Goal: Task Accomplishment & Management: Complete application form

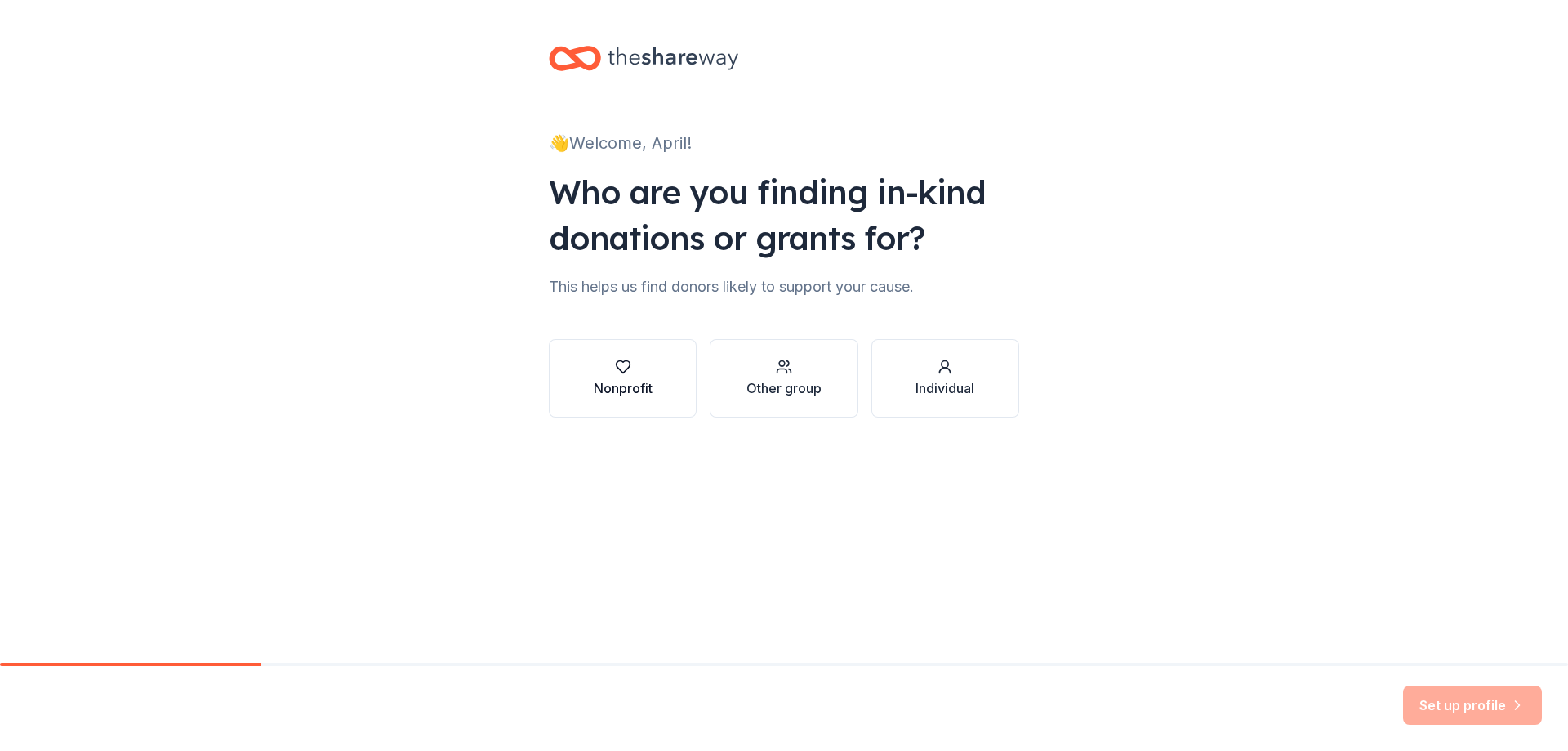
click at [604, 357] on button "Nonprofit" at bounding box center [623, 378] width 148 height 79
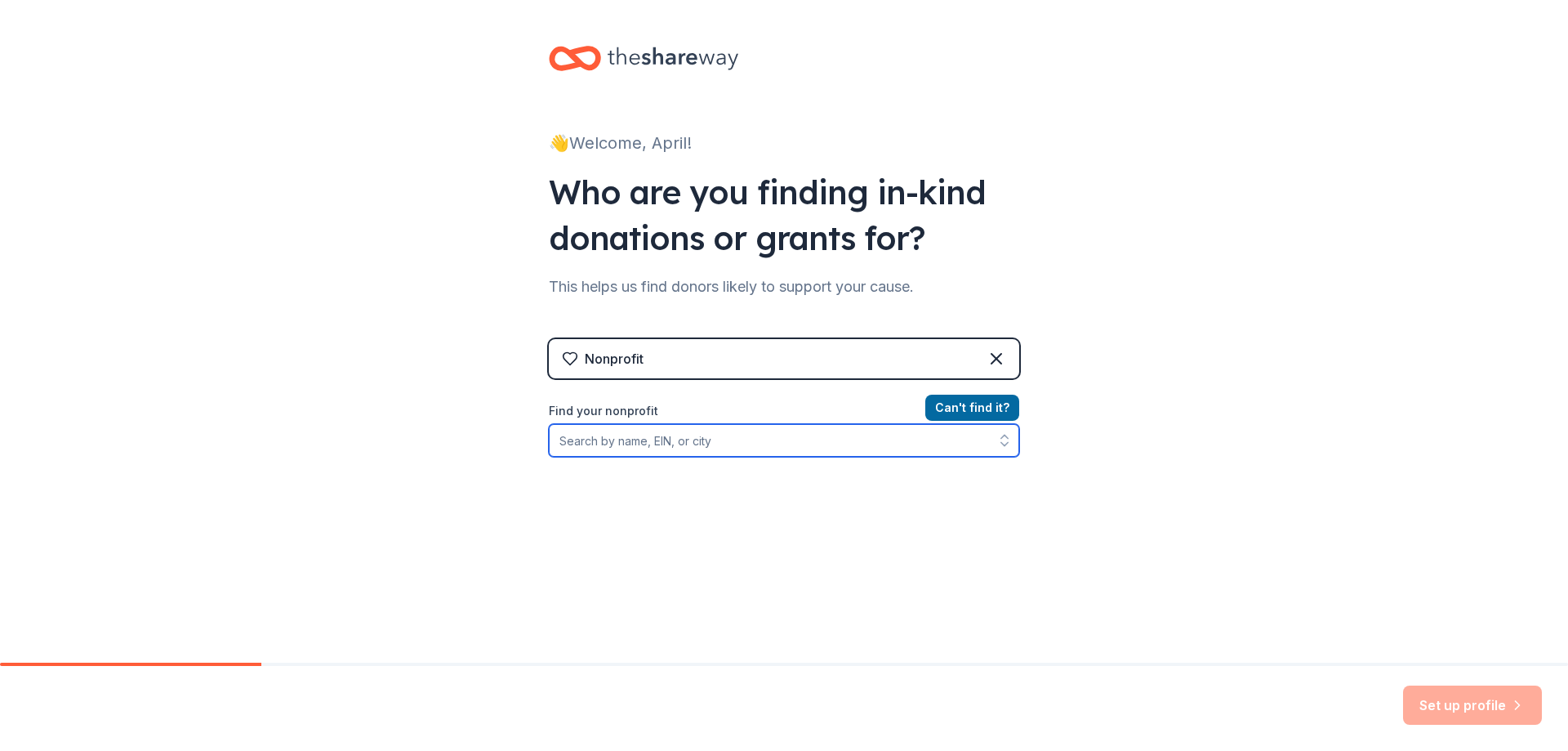
click at [717, 439] on input "Find your nonprofit" at bounding box center [784, 440] width 470 height 32
type input "Georgian Heights elementary"
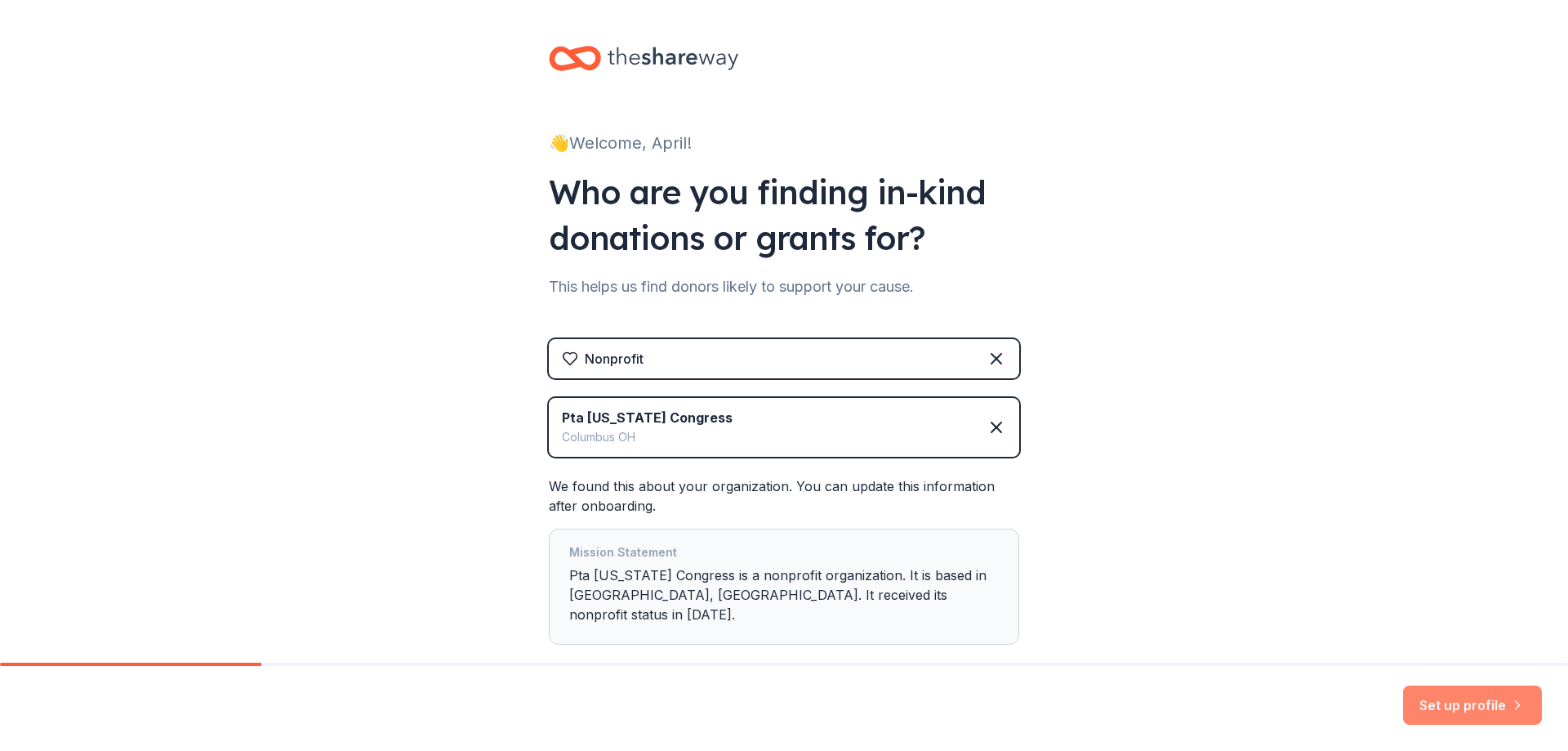
click at [1466, 703] on button "Set up profile" at bounding box center [1473, 704] width 139 height 39
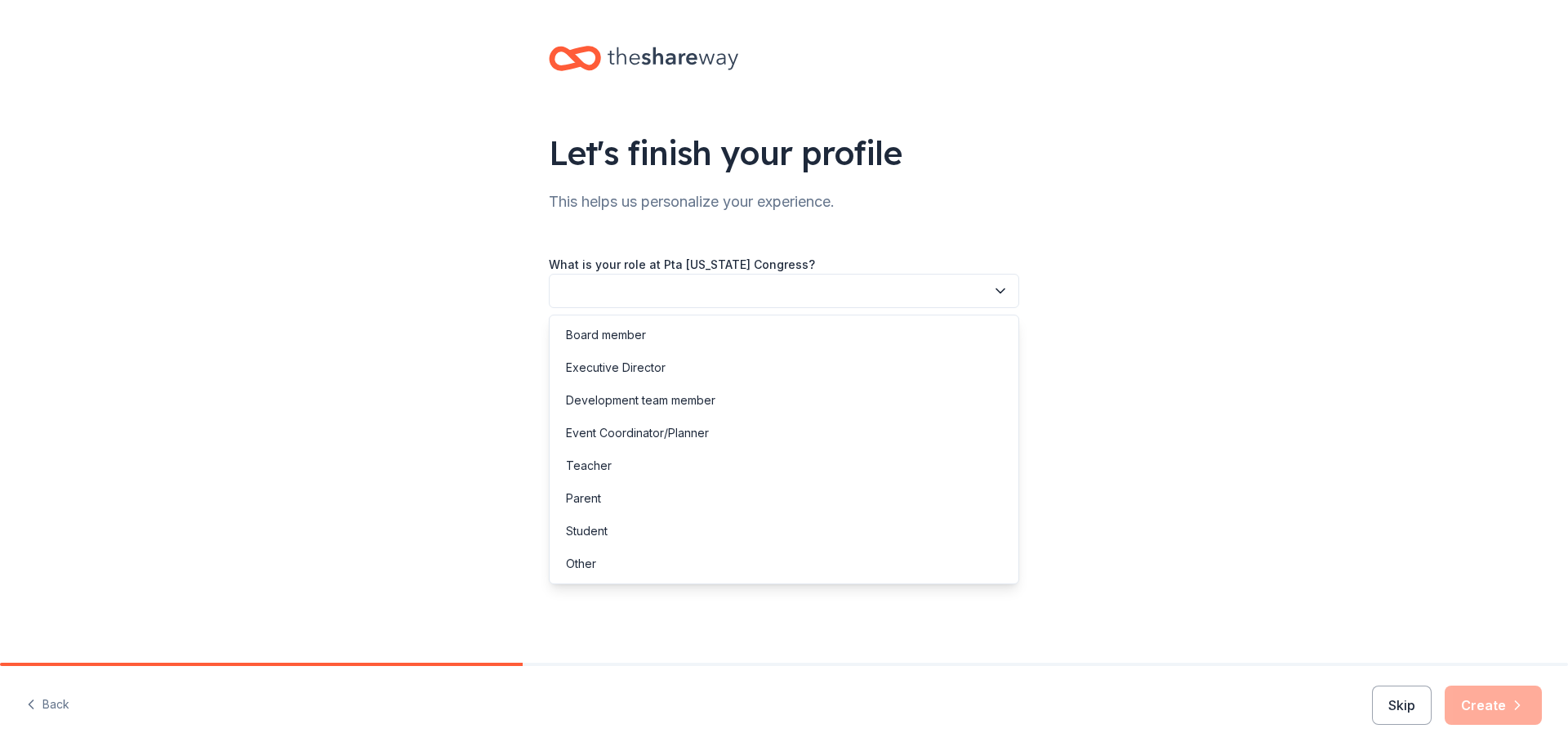
click at [1005, 294] on icon "button" at bounding box center [1000, 290] width 16 height 16
click at [738, 562] on div "Other" at bounding box center [784, 564] width 463 height 32
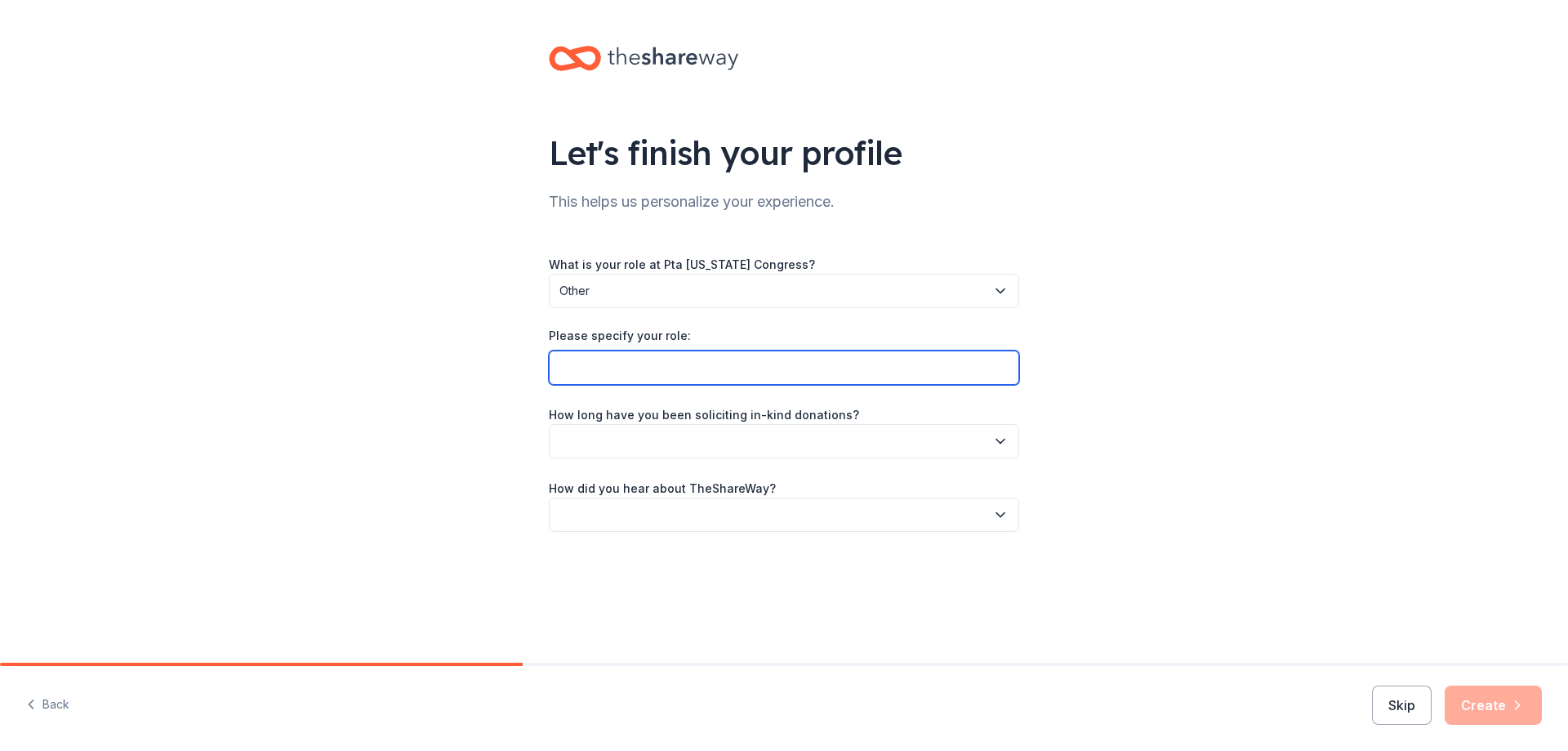
click at [972, 361] on input "Please specify your role:" at bounding box center [784, 368] width 470 height 34
type input "Assistant Principal"
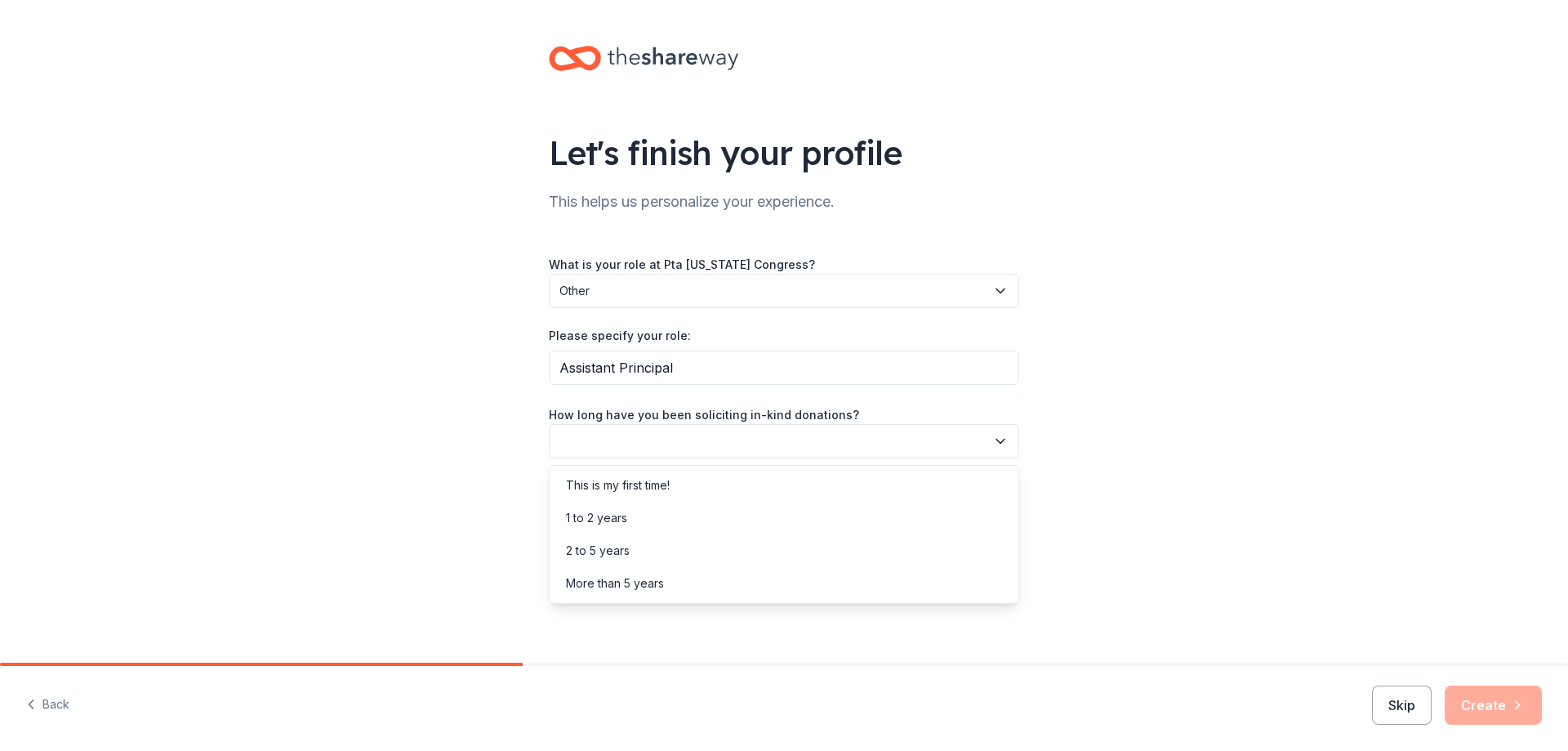
click at [1004, 434] on icon "button" at bounding box center [1000, 441] width 16 height 16
click at [868, 483] on div "This is my first time!" at bounding box center [784, 485] width 463 height 32
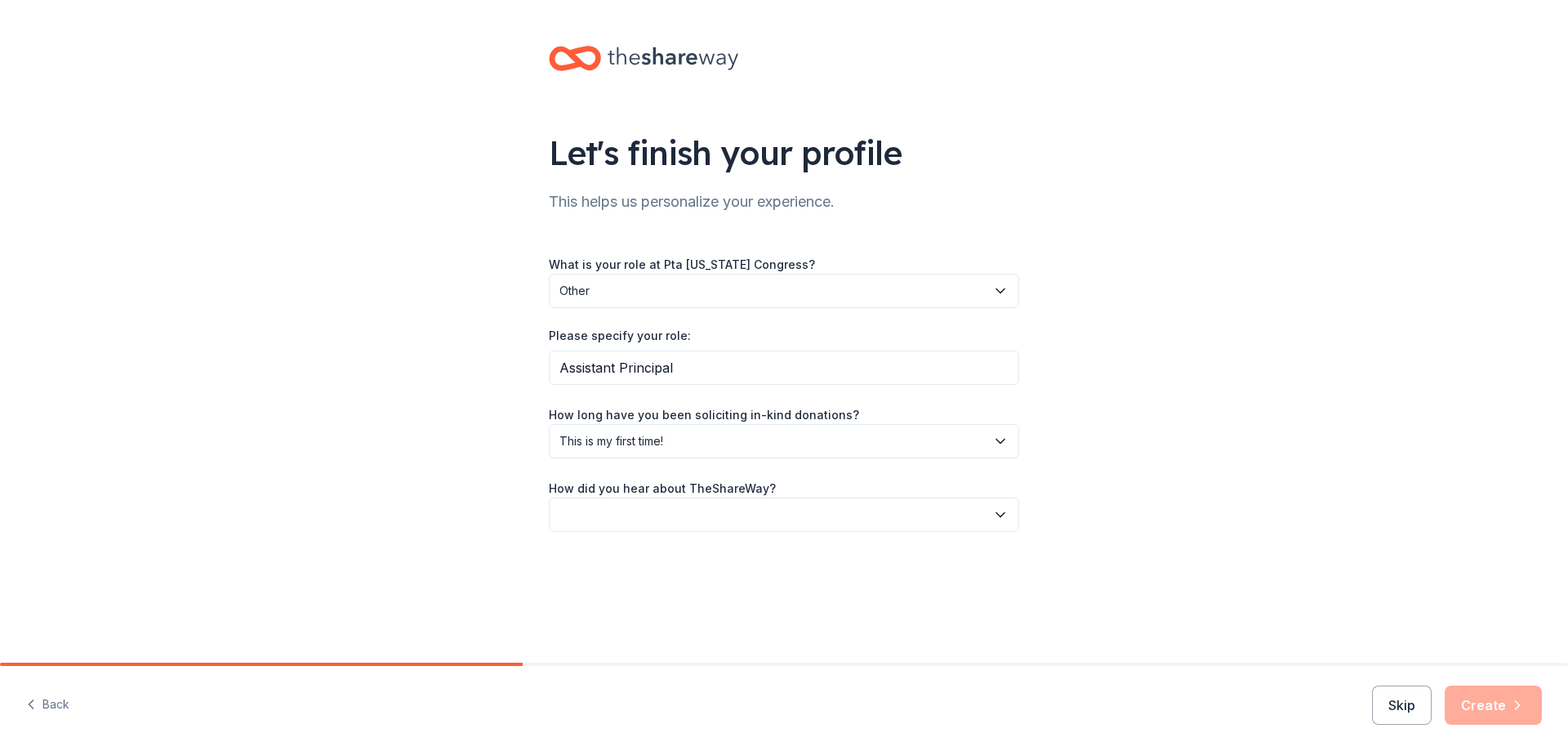
click at [1001, 519] on icon "button" at bounding box center [1000, 514] width 16 height 16
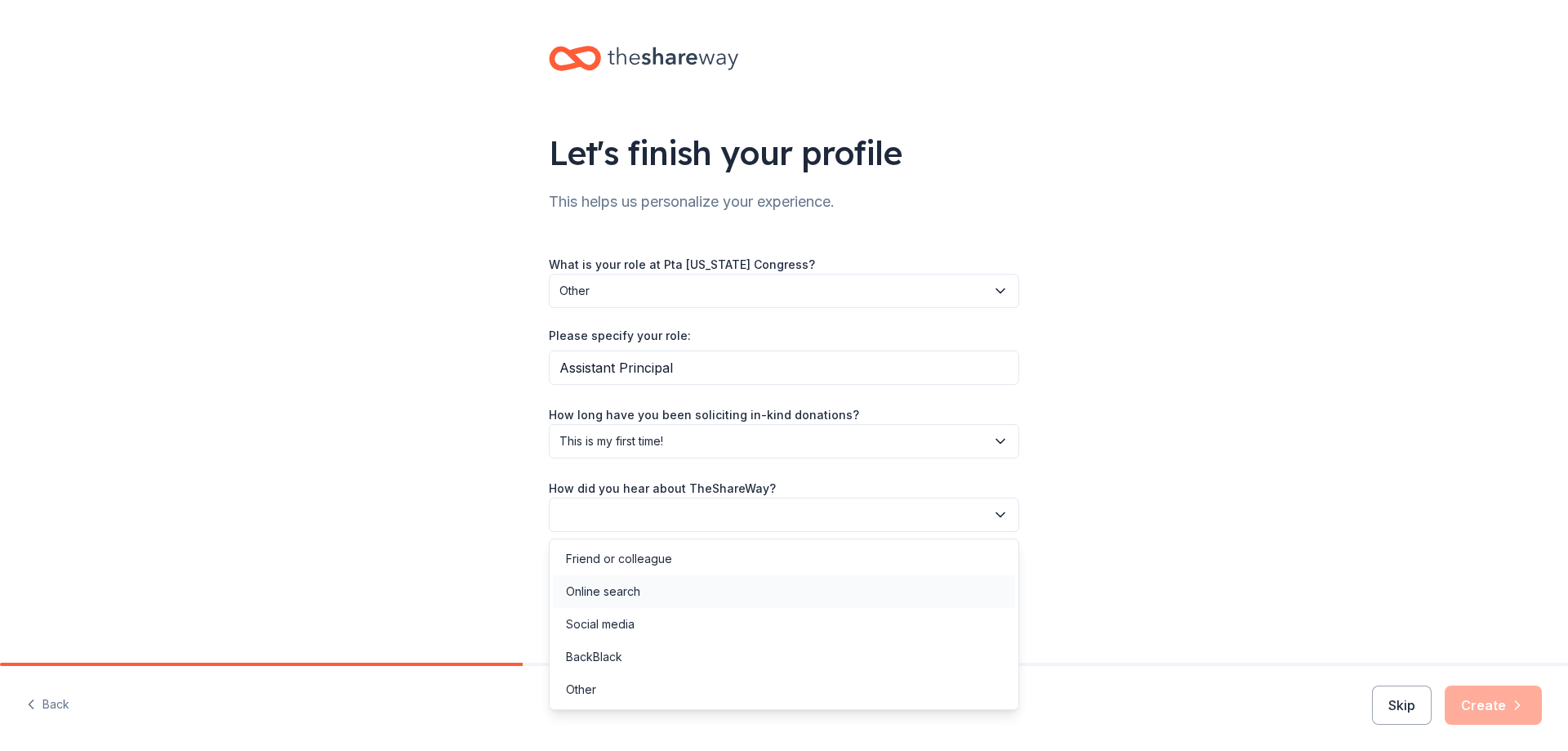
click at [909, 590] on div "Online search" at bounding box center [784, 591] width 463 height 32
click at [1004, 519] on icon "button" at bounding box center [1000, 514] width 16 height 16
click at [1149, 515] on div "Let's finish your profile This helps us personalize your experience. What is yo…" at bounding box center [784, 305] width 1568 height 610
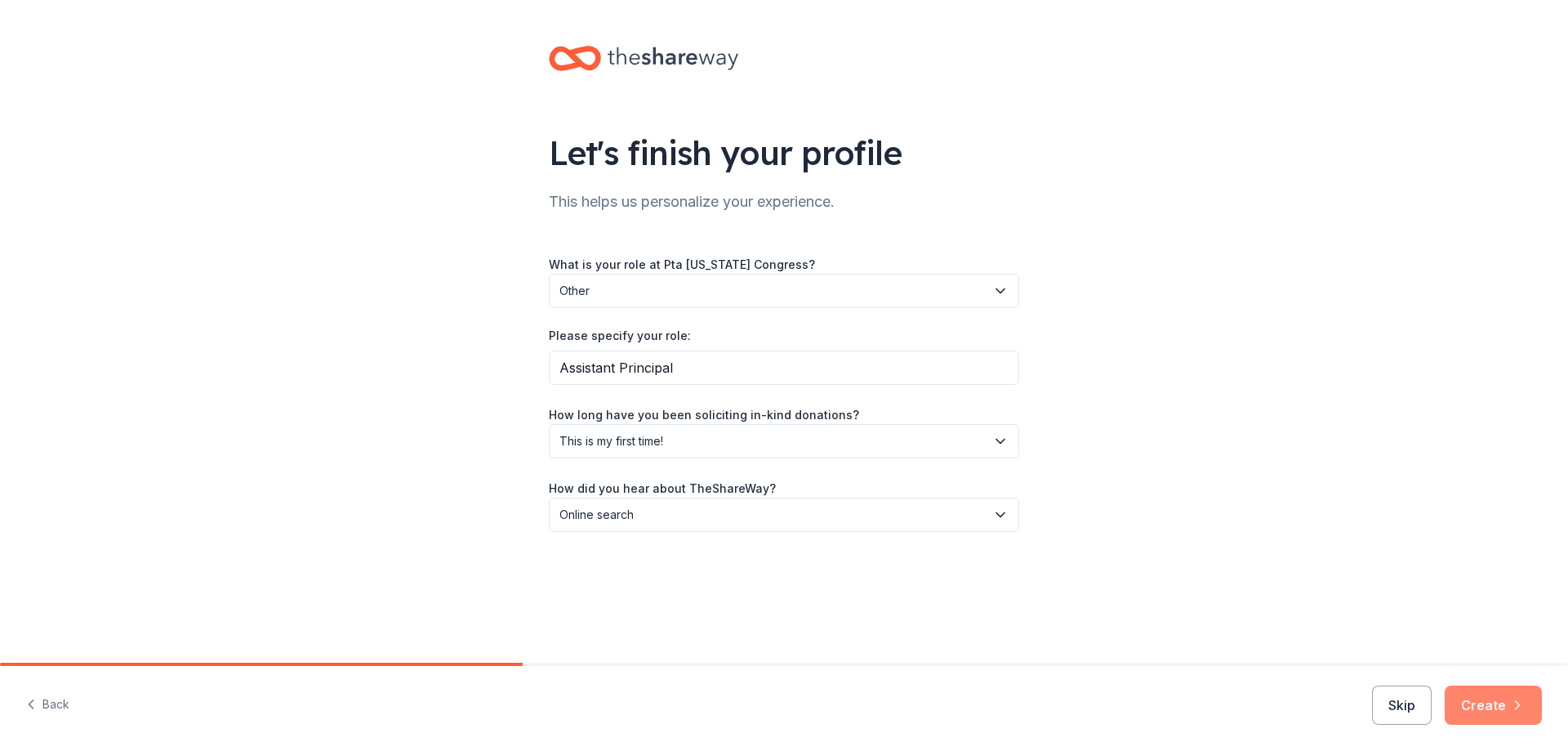
click at [1498, 707] on button "Create" at bounding box center [1494, 704] width 97 height 39
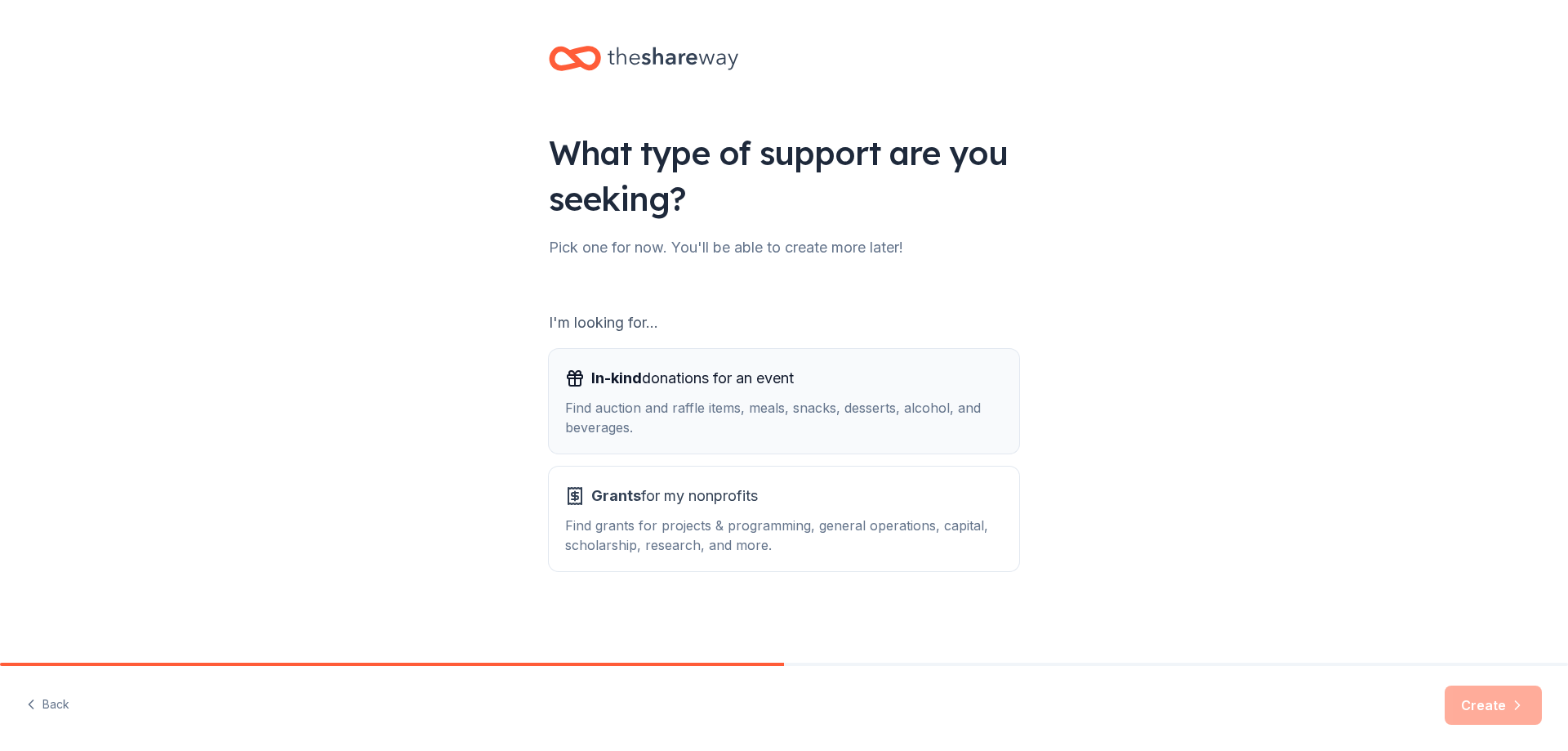
click at [837, 407] on div "Find auction and raffle items, meals, snacks, desserts, alcohol, and beverages." at bounding box center [784, 417] width 438 height 39
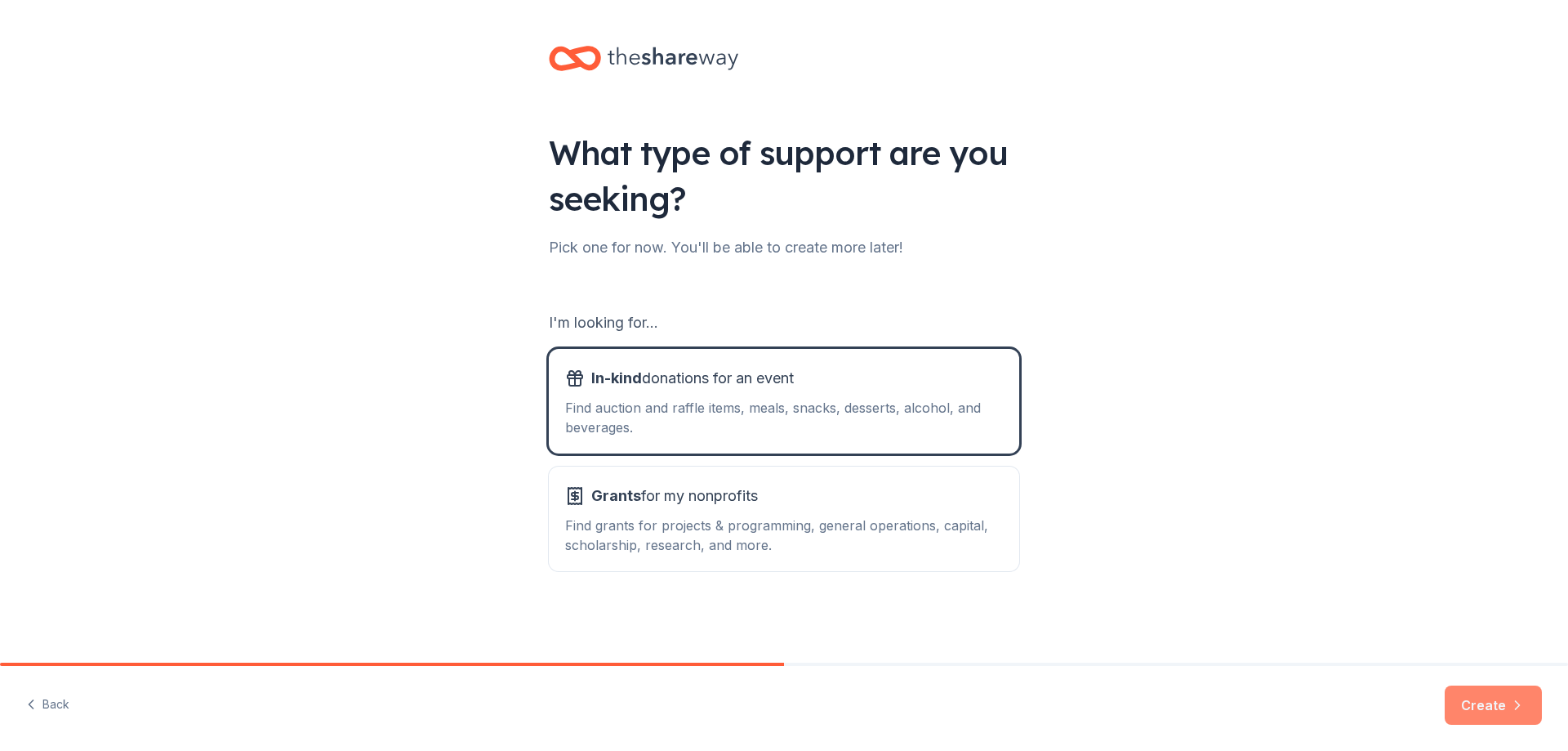
click at [1504, 708] on button "Create" at bounding box center [1494, 704] width 97 height 39
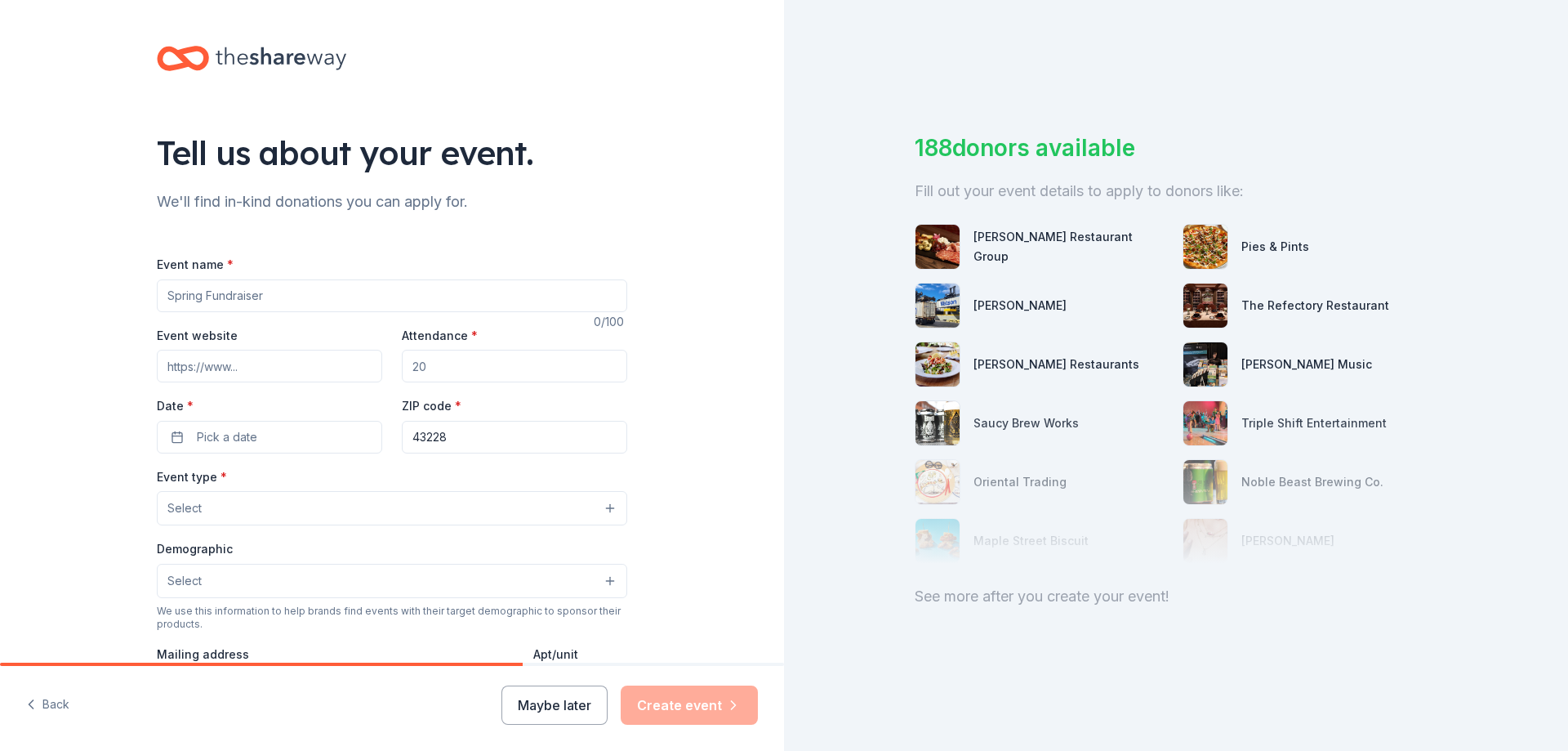
drag, startPoint x: 268, startPoint y: 294, endPoint x: 110, endPoint y: 291, distance: 158.0
click at [110, 291] on div "Tell us about your event. We'll find in-kind donations you can apply for. Event…" at bounding box center [392, 544] width 784 height 1088
type input "Teacher Appreciation"
click at [92, 336] on div "Tell us about your event. We'll find in-kind donations you can apply for. Event…" at bounding box center [392, 544] width 784 height 1088
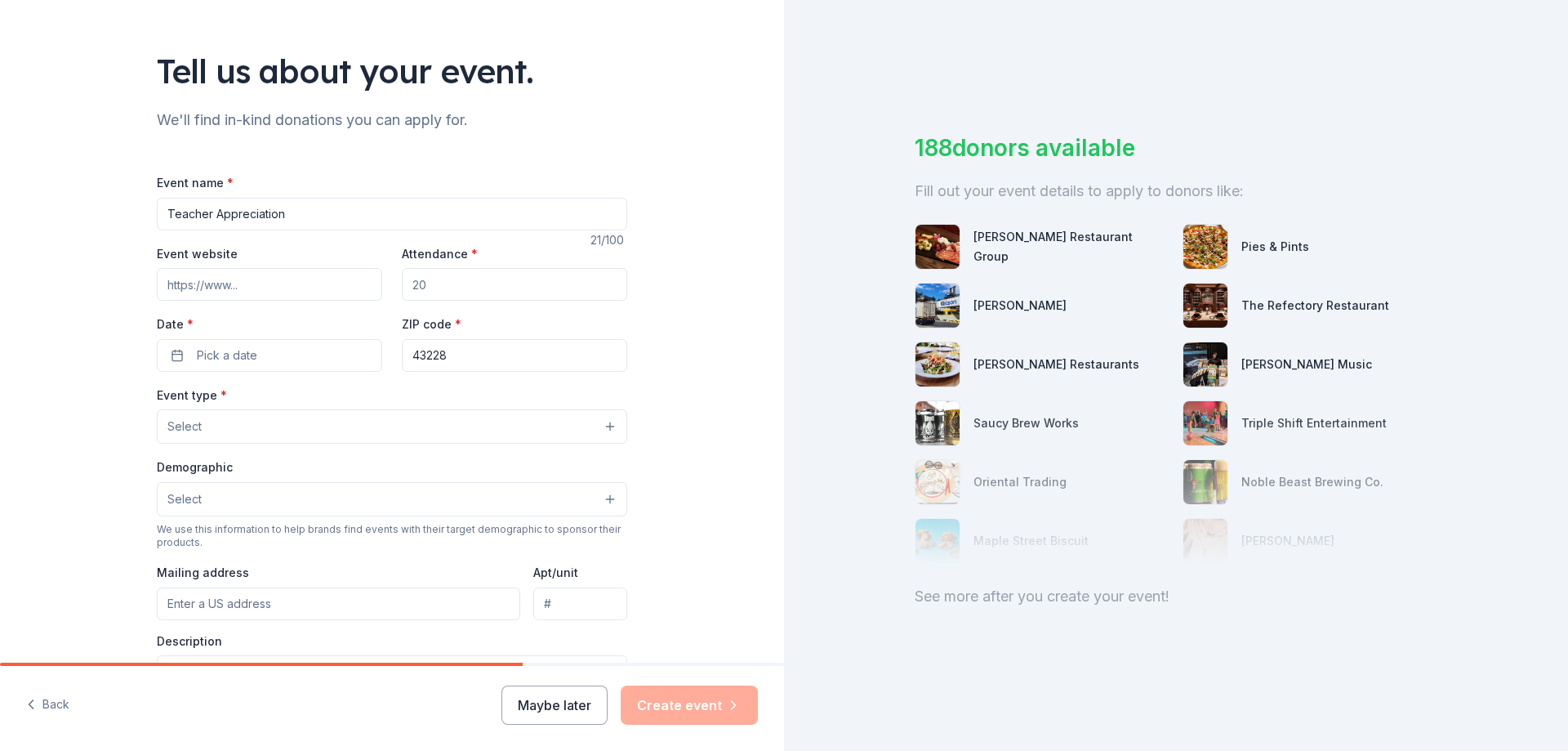
drag, startPoint x: 463, startPoint y: 281, endPoint x: 381, endPoint y: 288, distance: 82.3
click at [381, 288] on div "Event website Attendance * Date * Pick a date ZIP code * 43228" at bounding box center [392, 307] width 470 height 128
type input "50"
click at [239, 354] on span "Pick a date" at bounding box center [227, 356] width 61 height 20
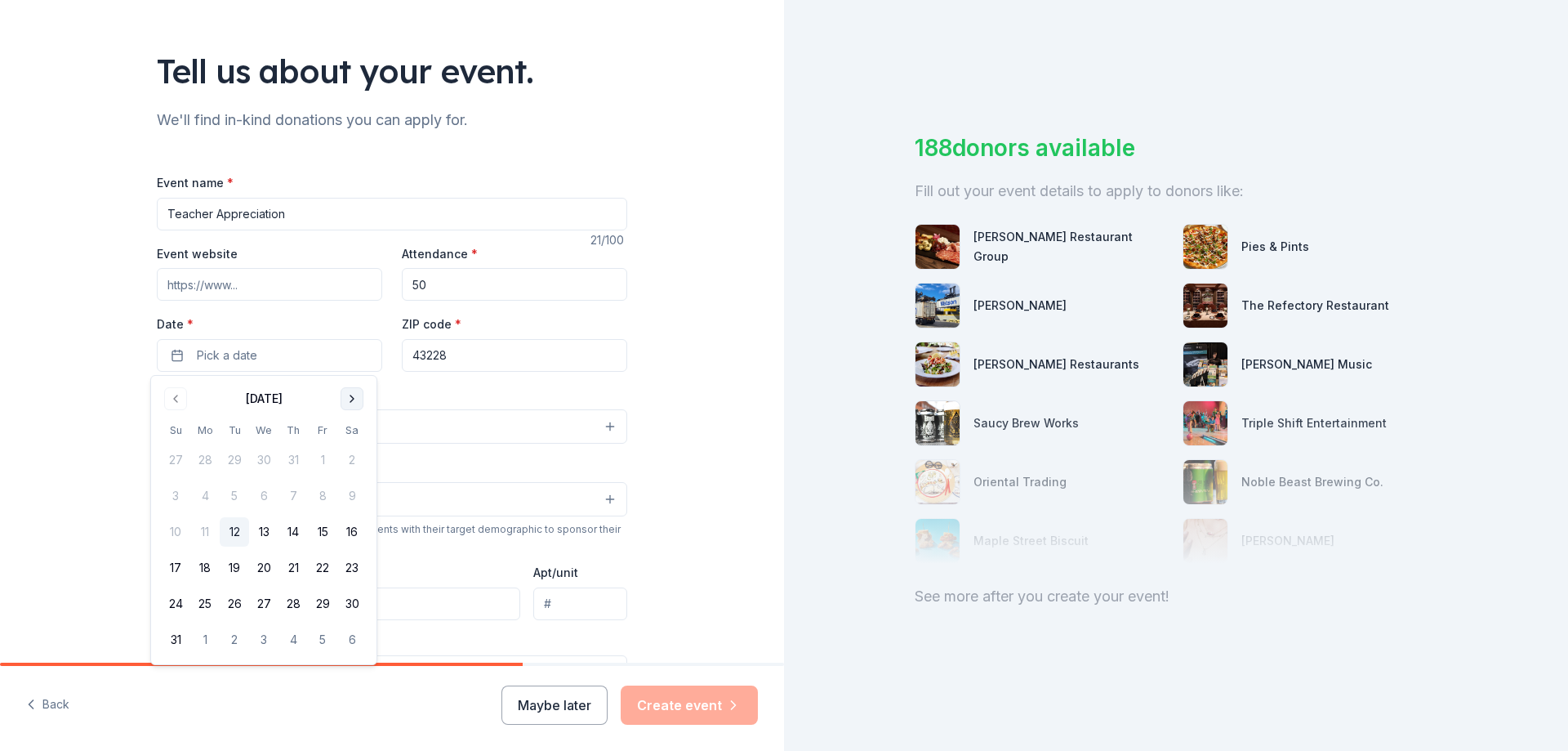
click at [351, 398] on button "Go to next month" at bounding box center [352, 398] width 23 height 23
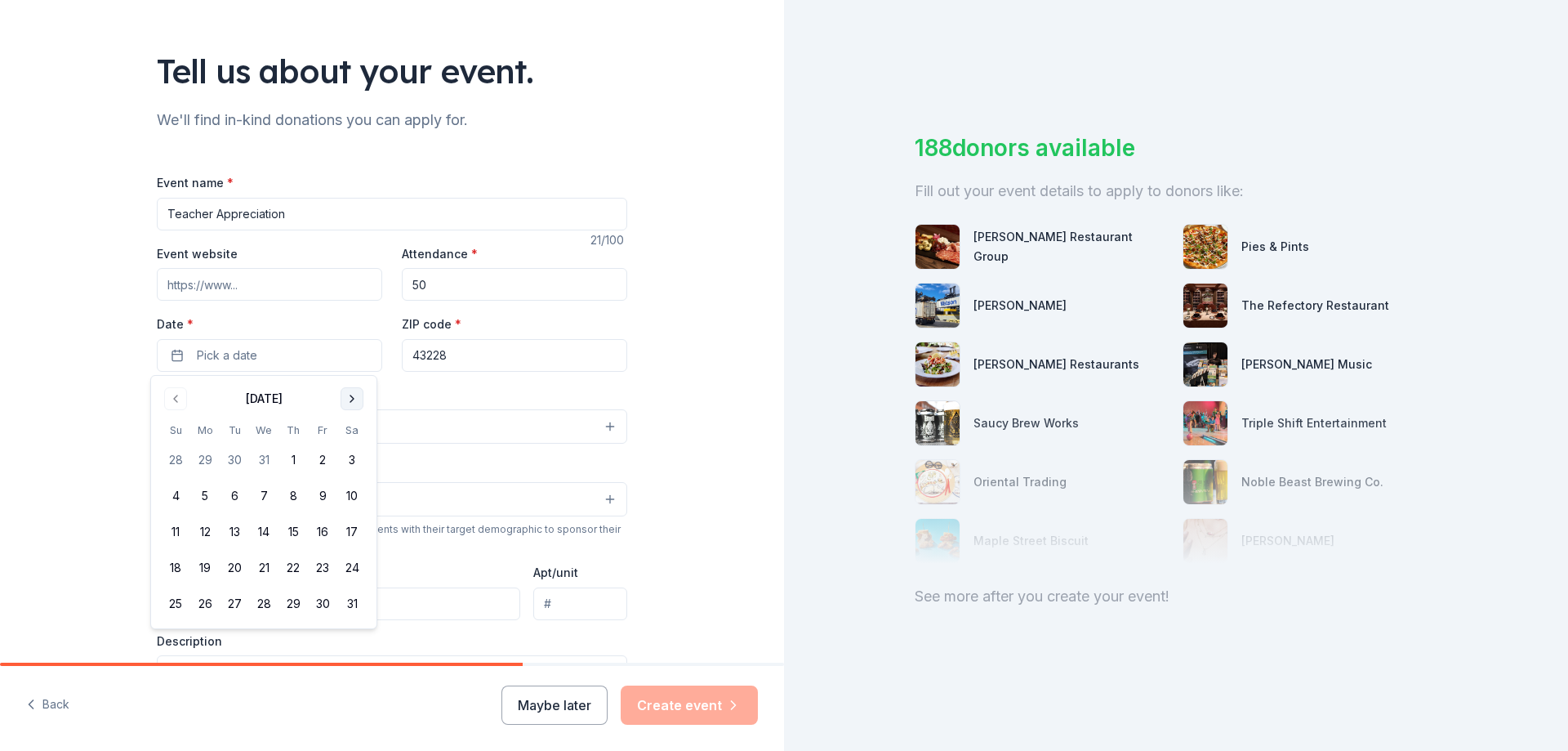
click at [351, 398] on button "Go to next month" at bounding box center [352, 398] width 23 height 23
click at [239, 498] on button "5" at bounding box center [234, 495] width 29 height 29
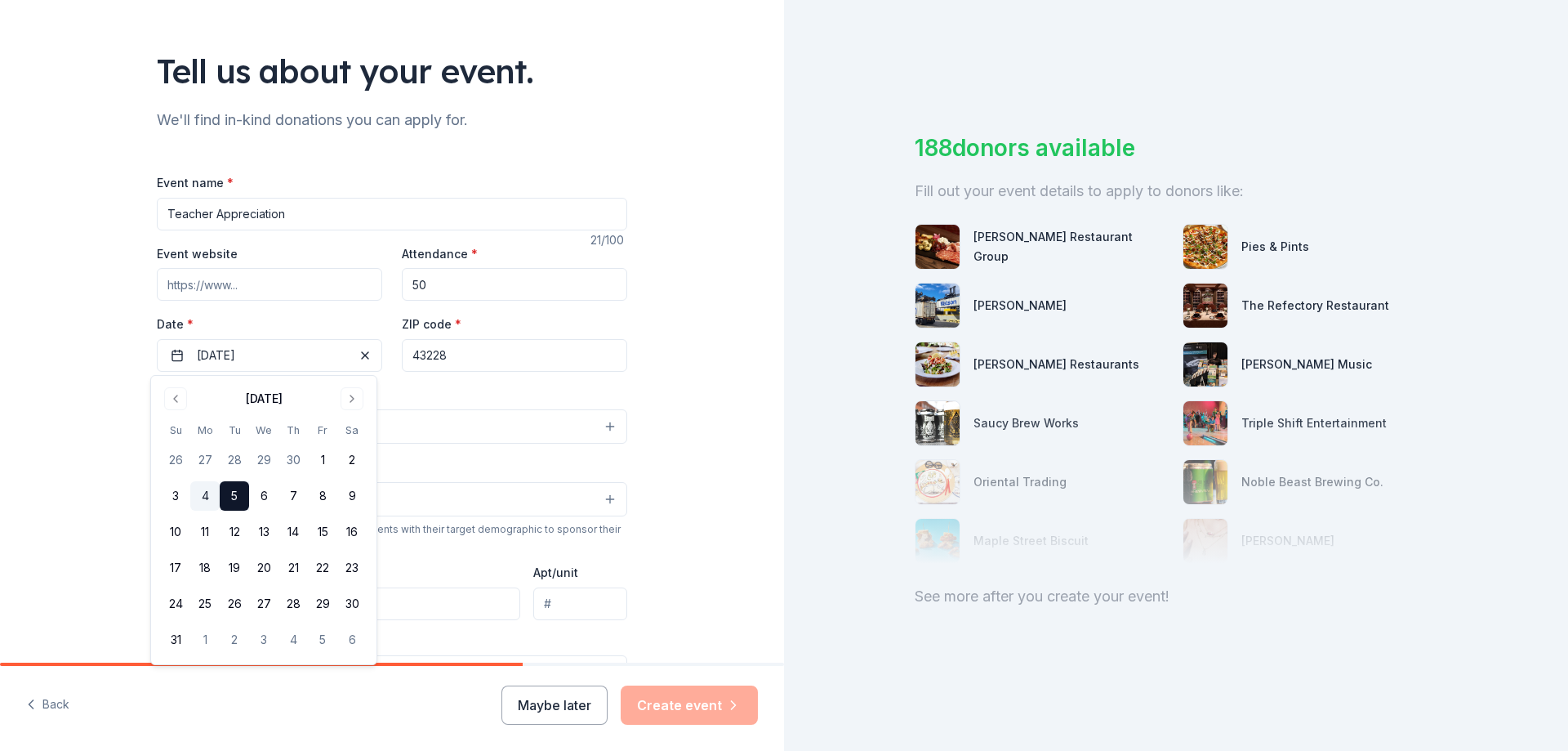
click at [202, 497] on button "4" at bounding box center [204, 495] width 29 height 29
click at [717, 337] on div "Tell us about your event. We'll find in-kind donations you can apply for. Event…" at bounding box center [392, 462] width 784 height 1088
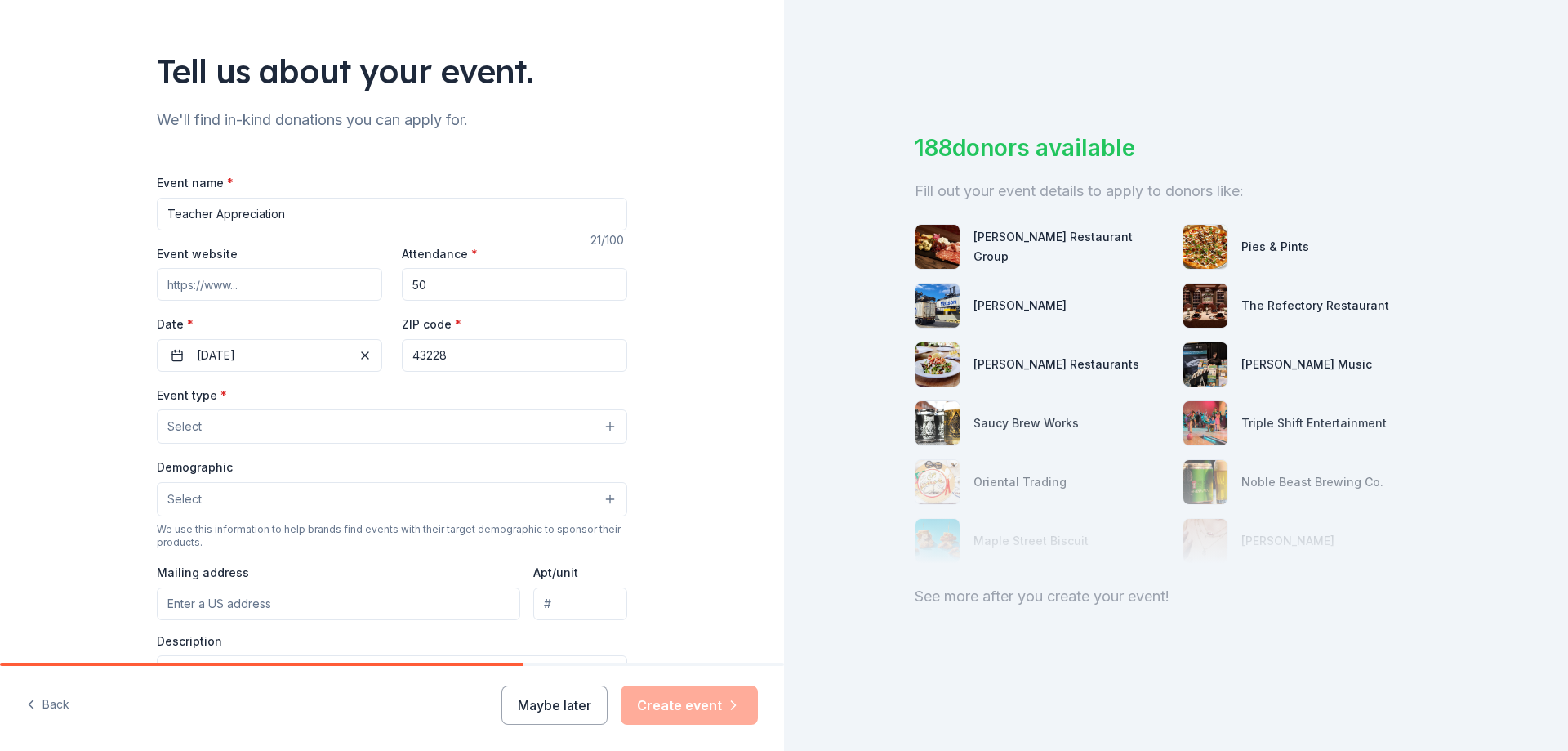
click at [598, 424] on button "Select" at bounding box center [392, 427] width 470 height 34
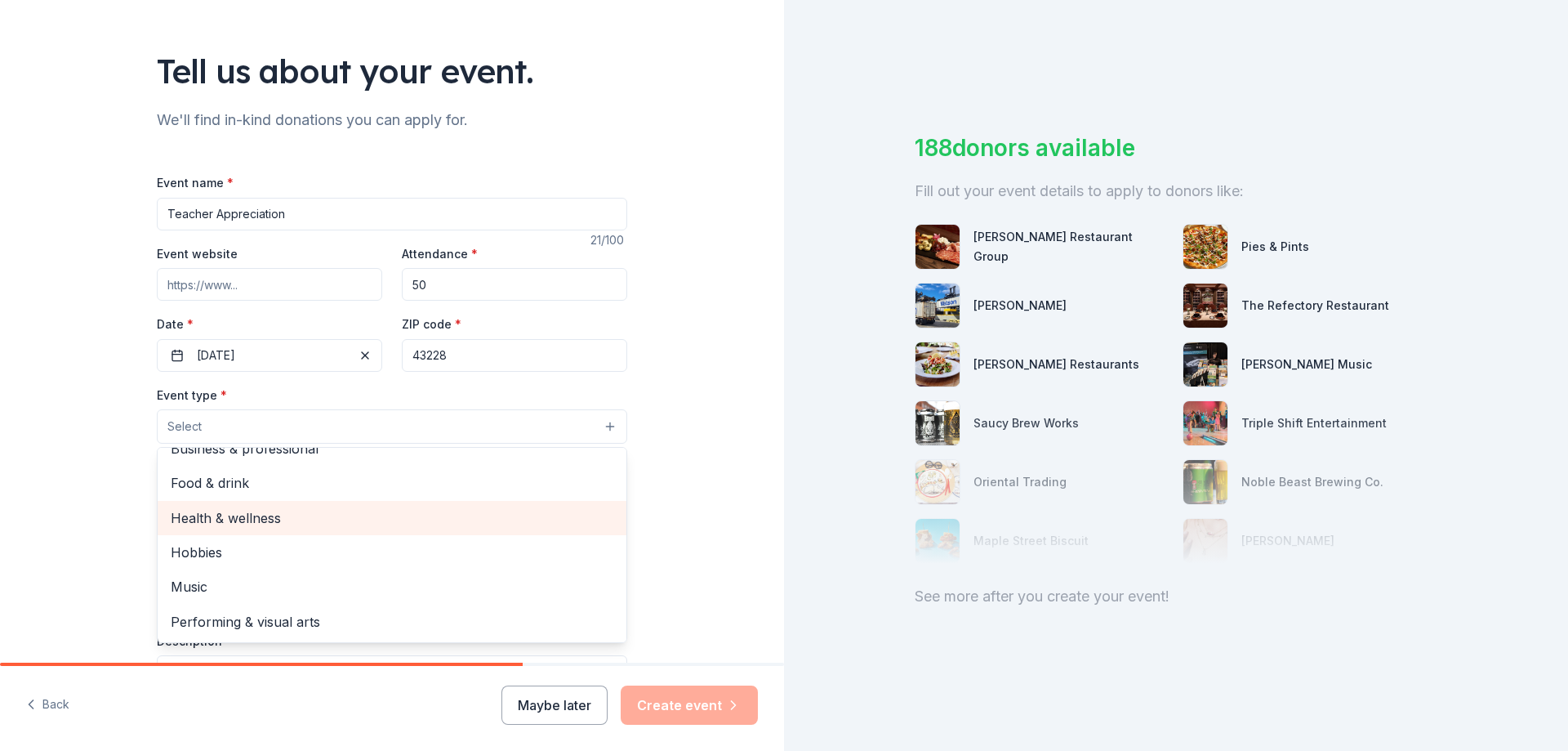
click at [458, 513] on span "Health & wellness" at bounding box center [392, 518] width 443 height 21
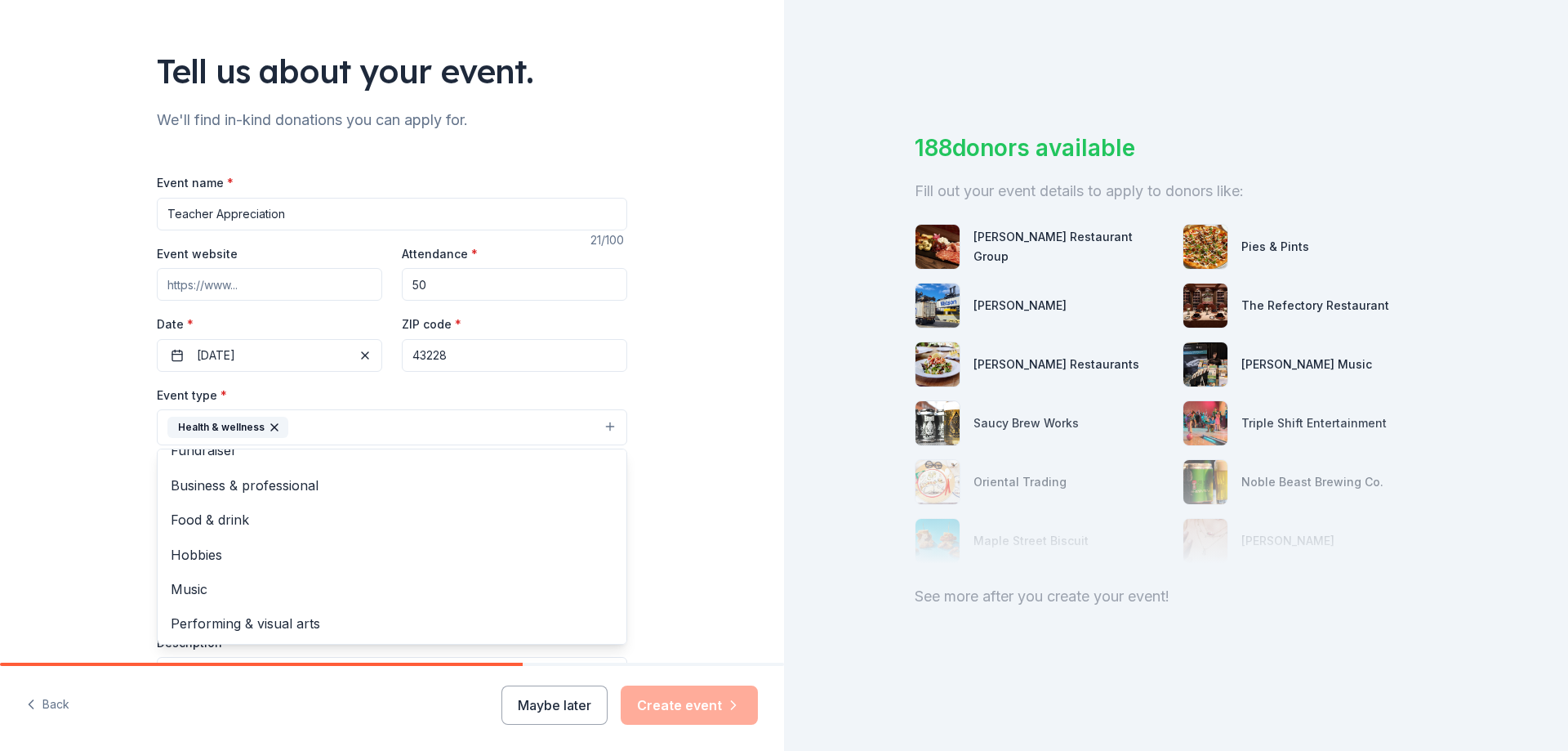
click at [672, 512] on div "Tell us about your event. We'll find in-kind donations you can apply for. Event…" at bounding box center [392, 463] width 784 height 1089
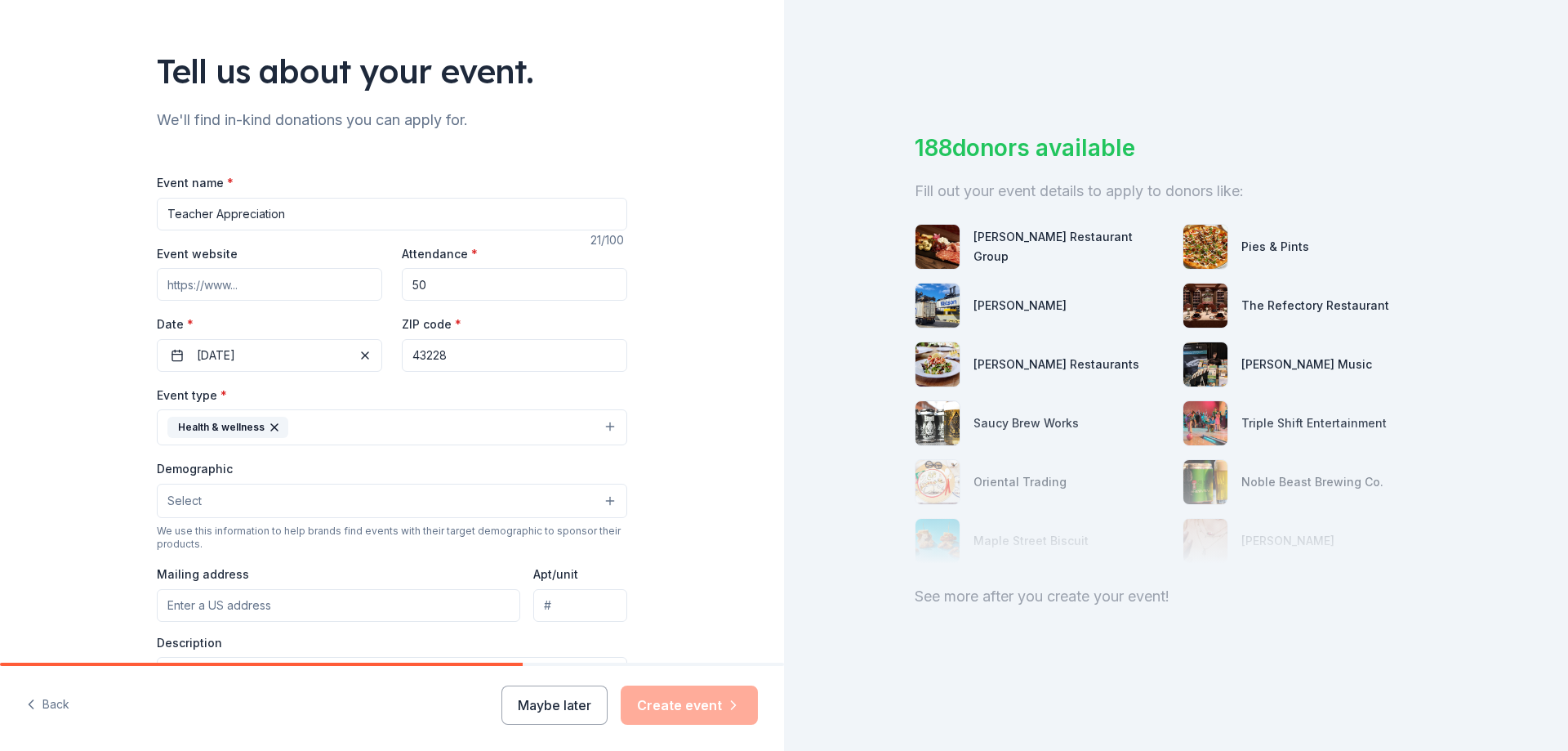
click at [595, 495] on button "Select" at bounding box center [392, 501] width 470 height 34
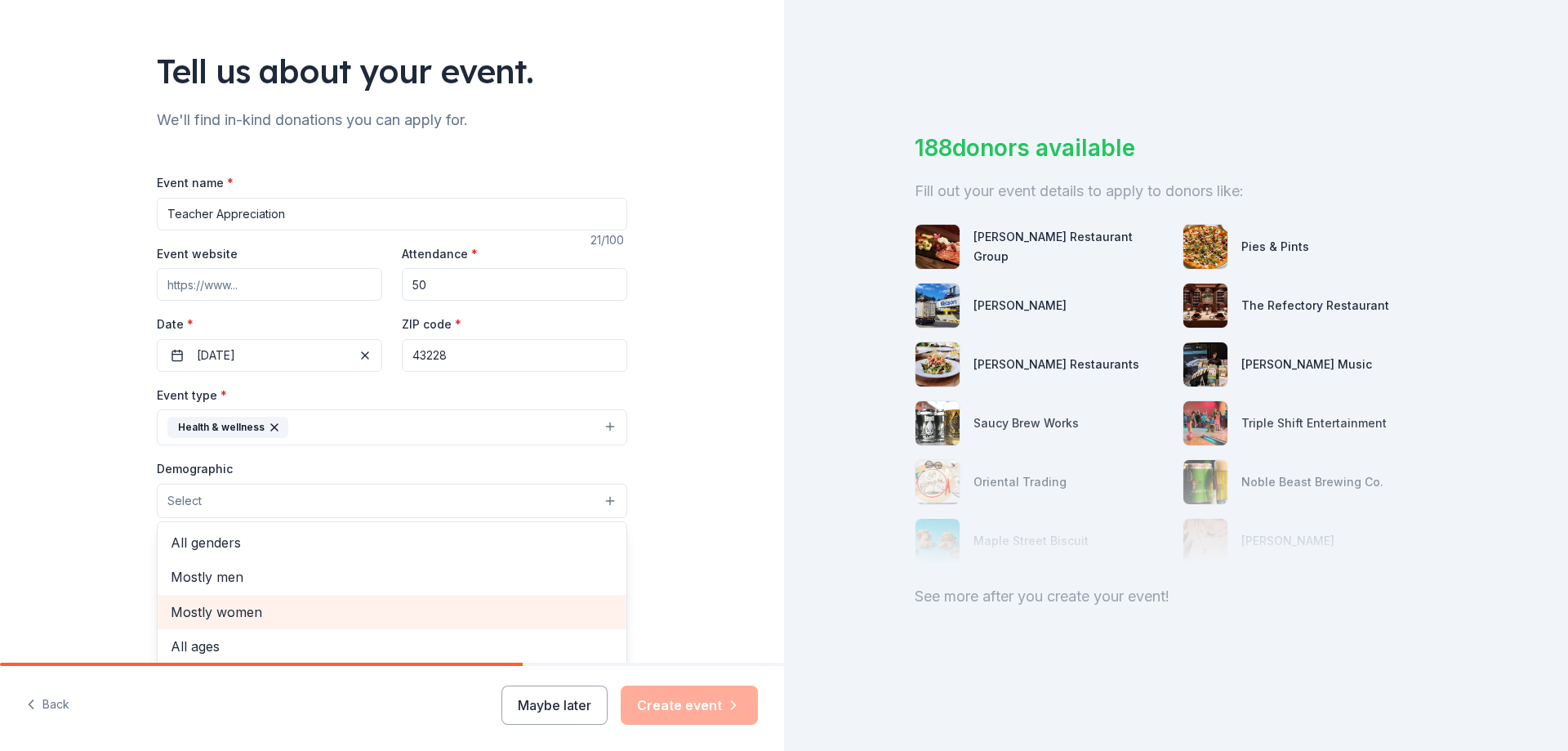
click at [428, 609] on span "Mostly women" at bounding box center [392, 612] width 443 height 21
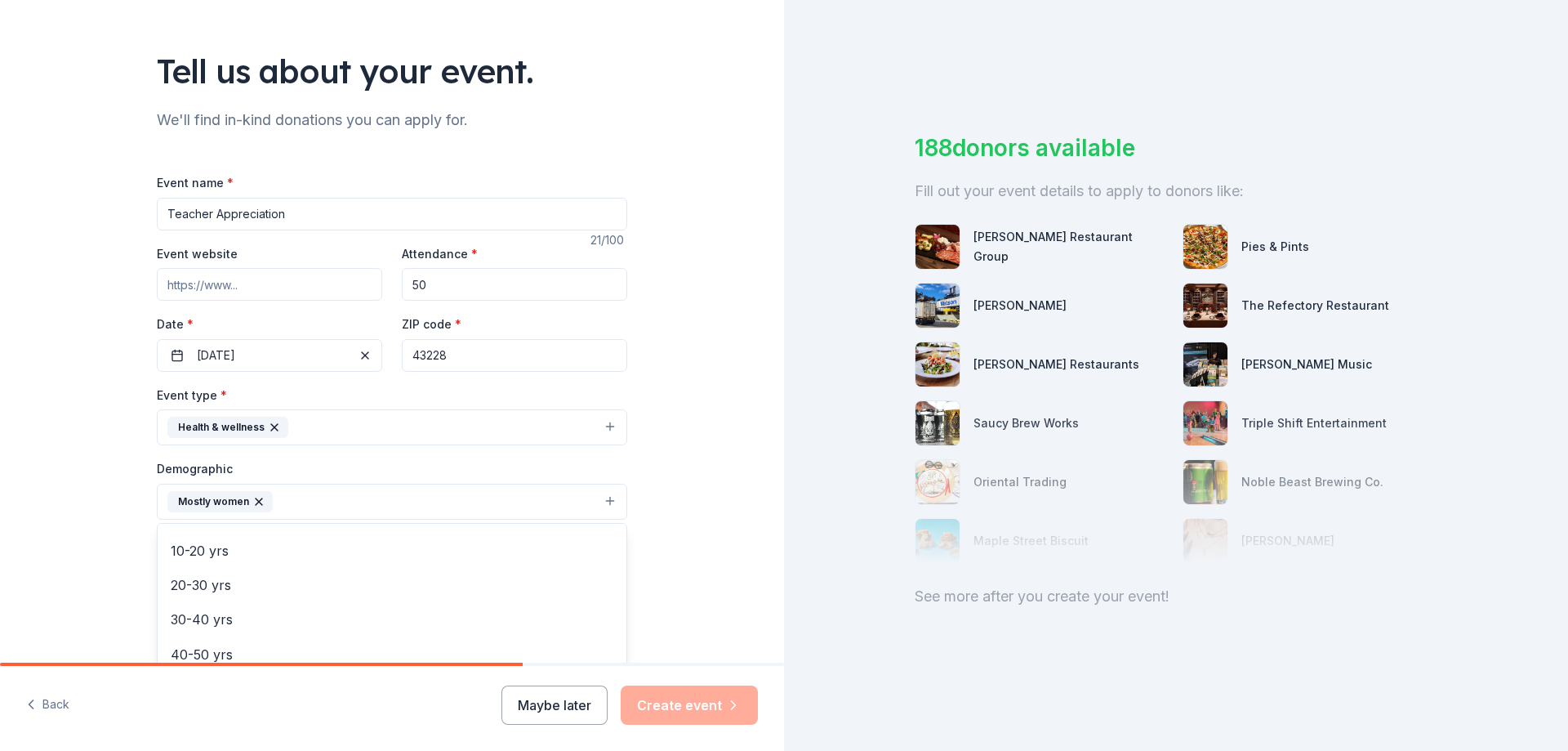
scroll to position [164, 0]
click at [433, 610] on div "40-50 yrs" at bounding box center [392, 624] width 468 height 34
click at [680, 524] on div "Tell us about your event. We'll find in-kind donations you can apply for. Event…" at bounding box center [392, 464] width 784 height 1091
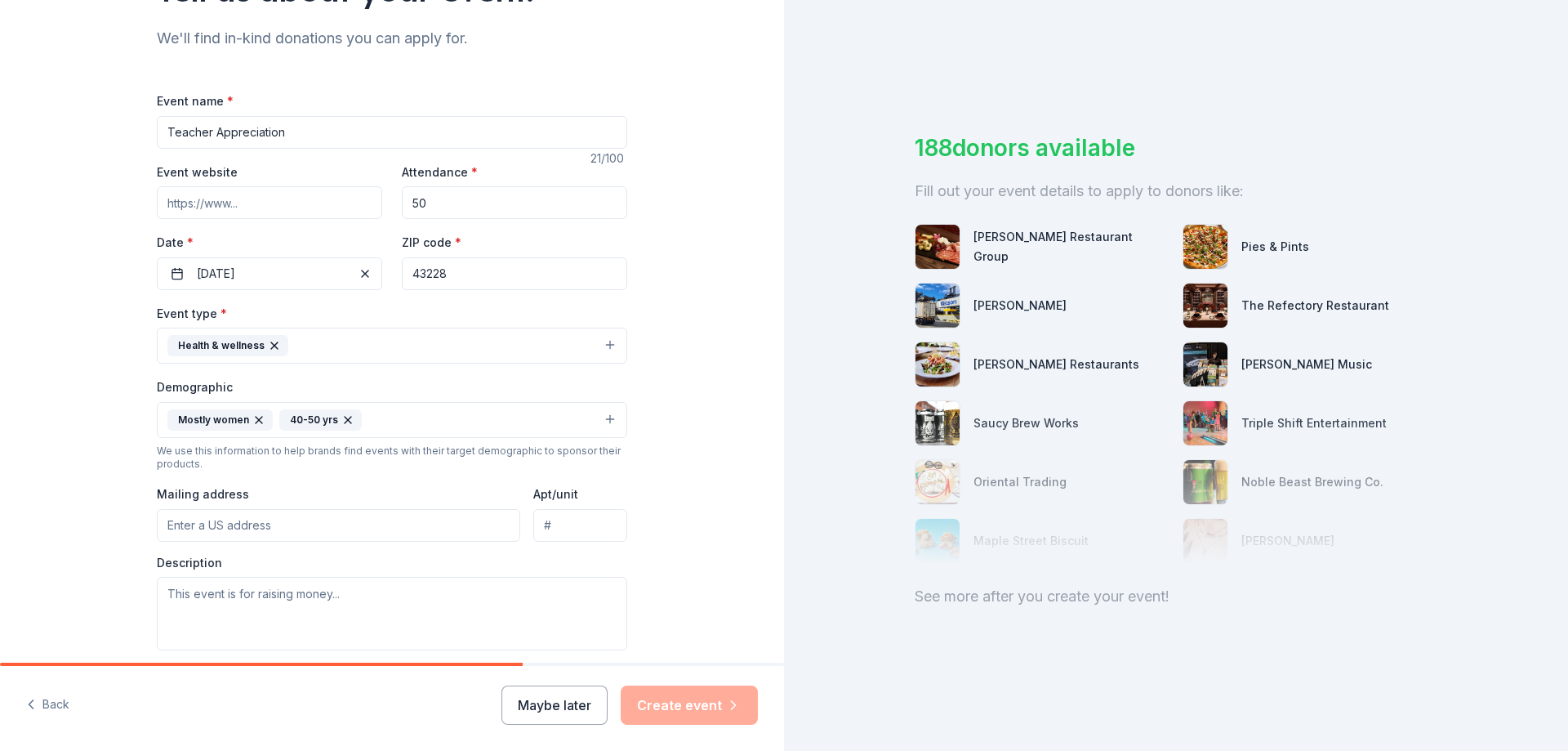
click at [469, 525] on input "Mailing address" at bounding box center [338, 526] width 364 height 32
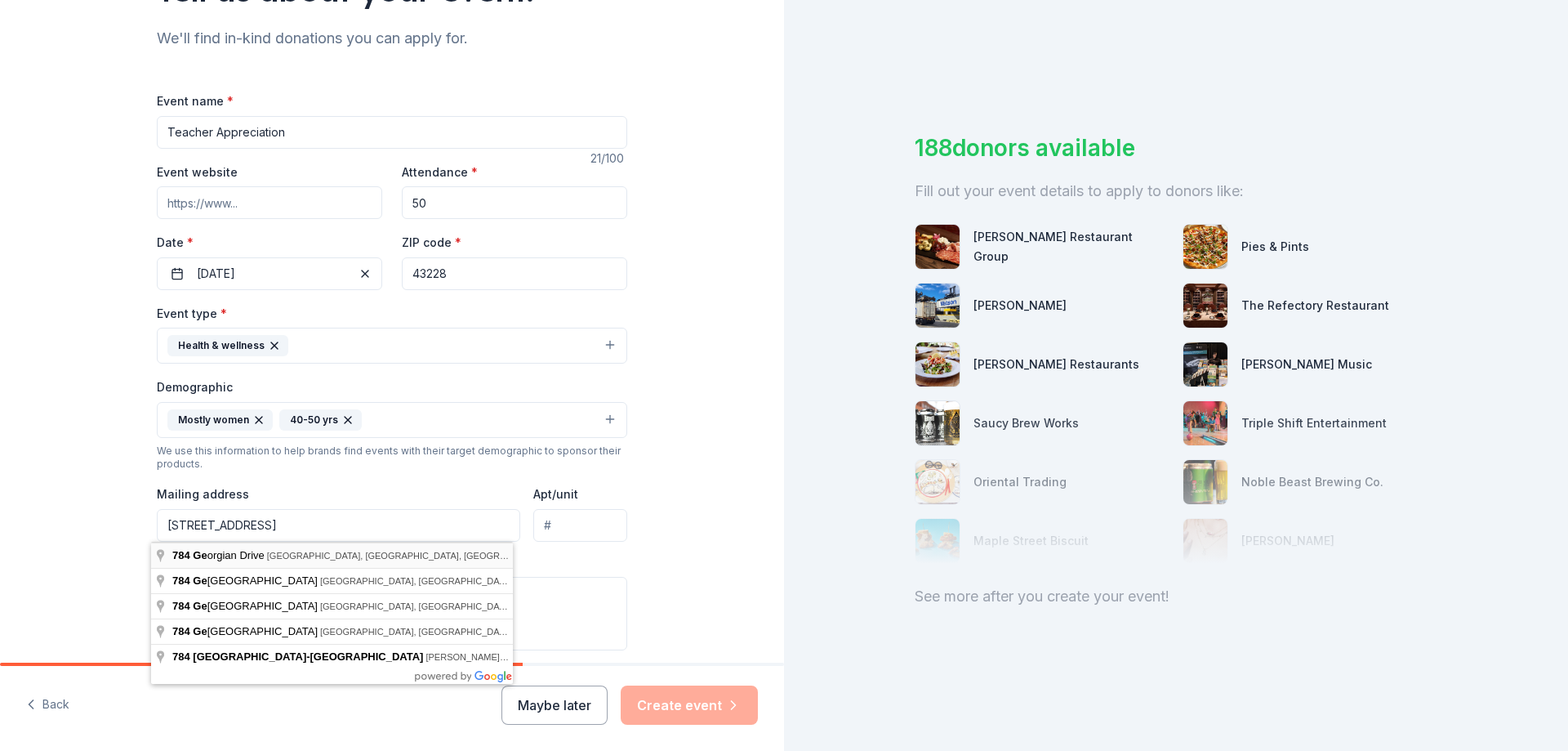
type input "784 Georgian Drive, Columbus, OH, 43228"
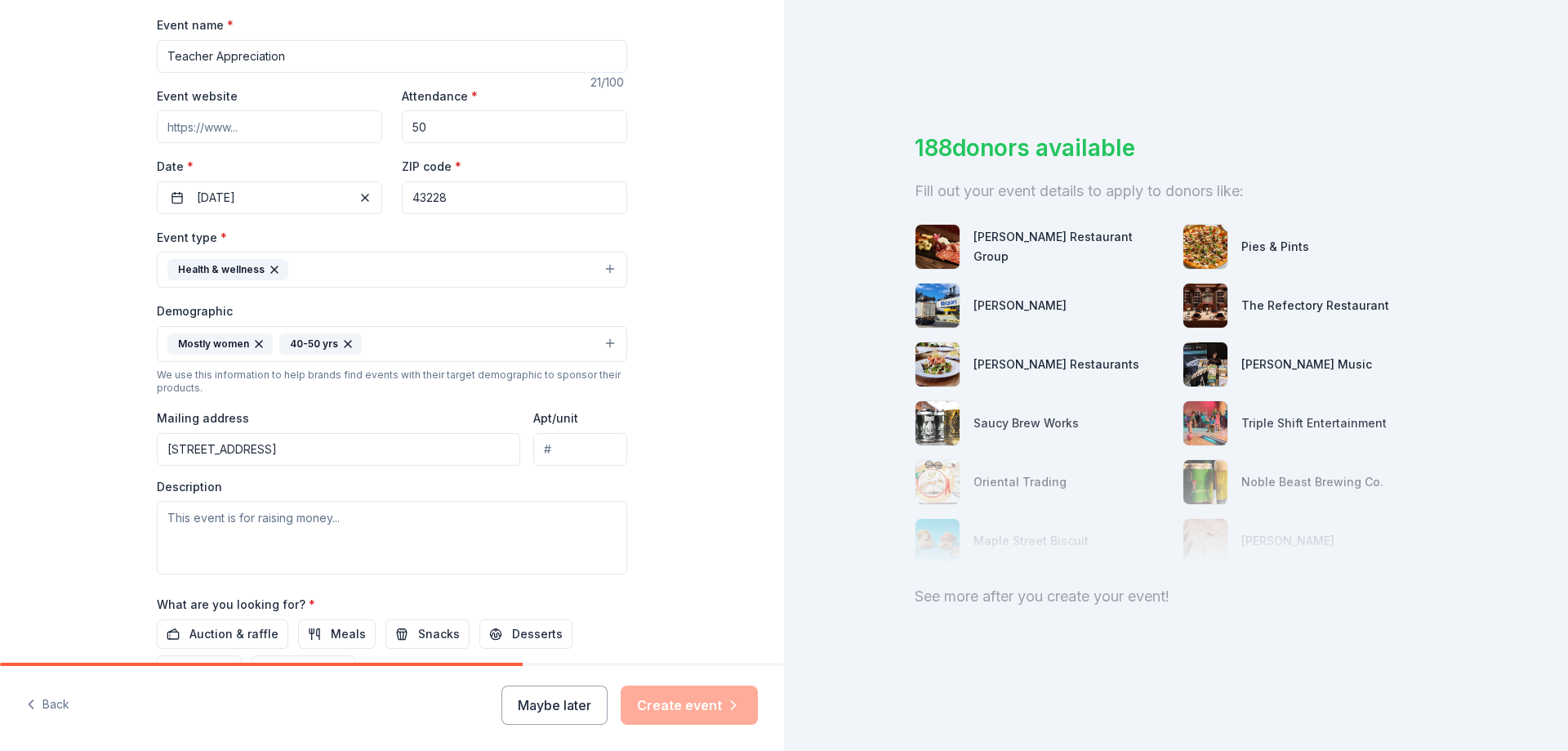
scroll to position [327, 0]
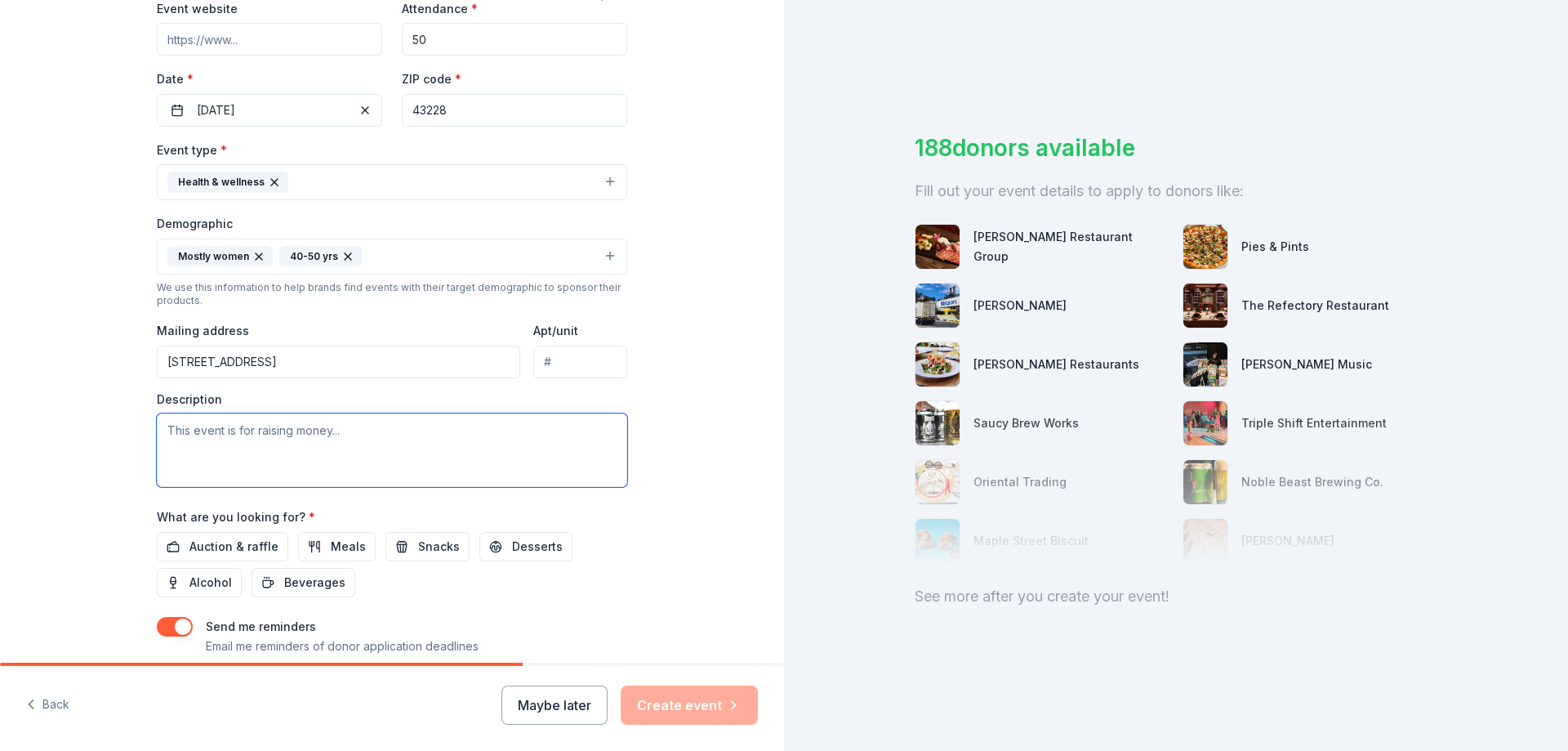
click at [331, 446] on textarea at bounding box center [392, 450] width 470 height 73
paste textarea "We are excited to celebrate [DATE] by honoring the incredible educators in our …"
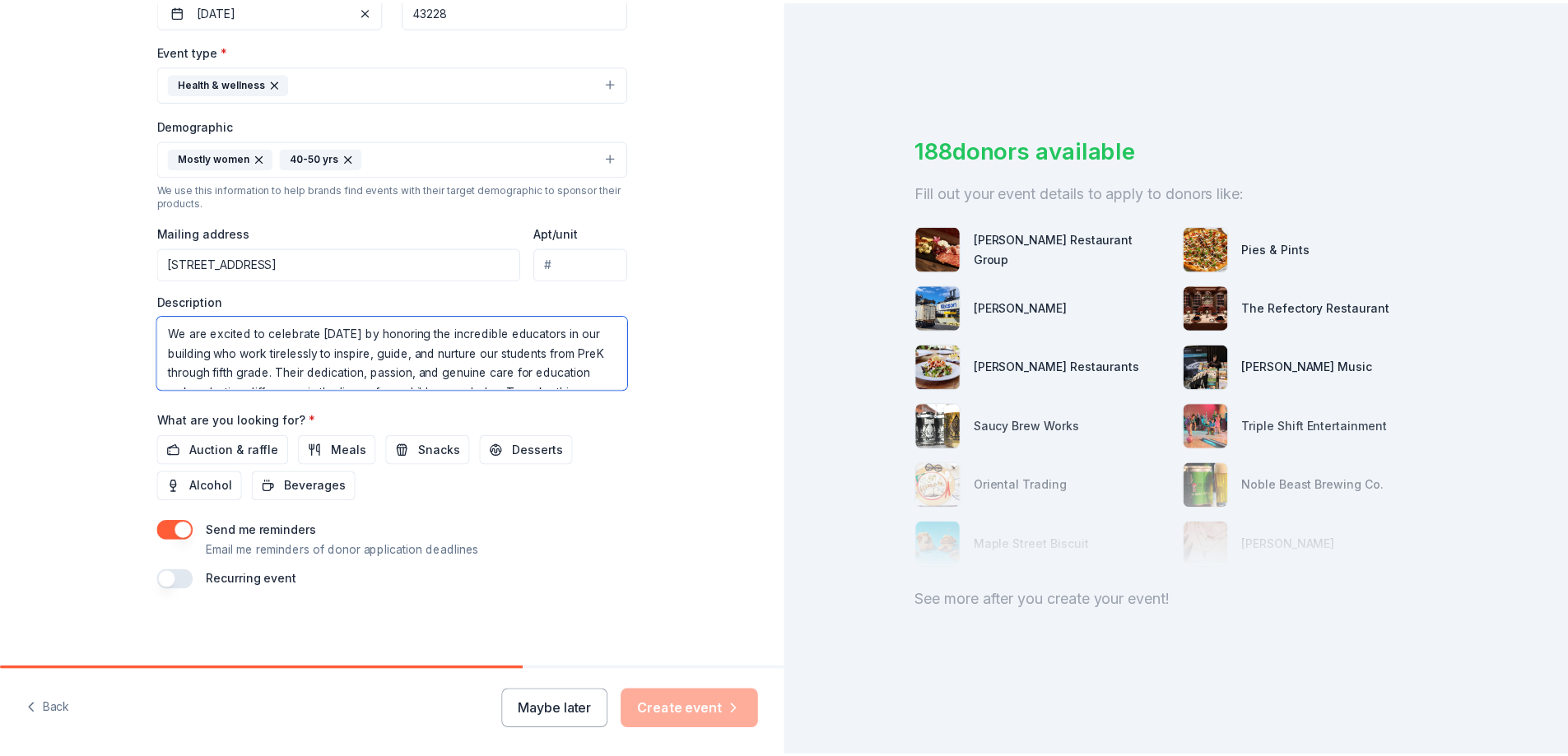
scroll to position [431, 0]
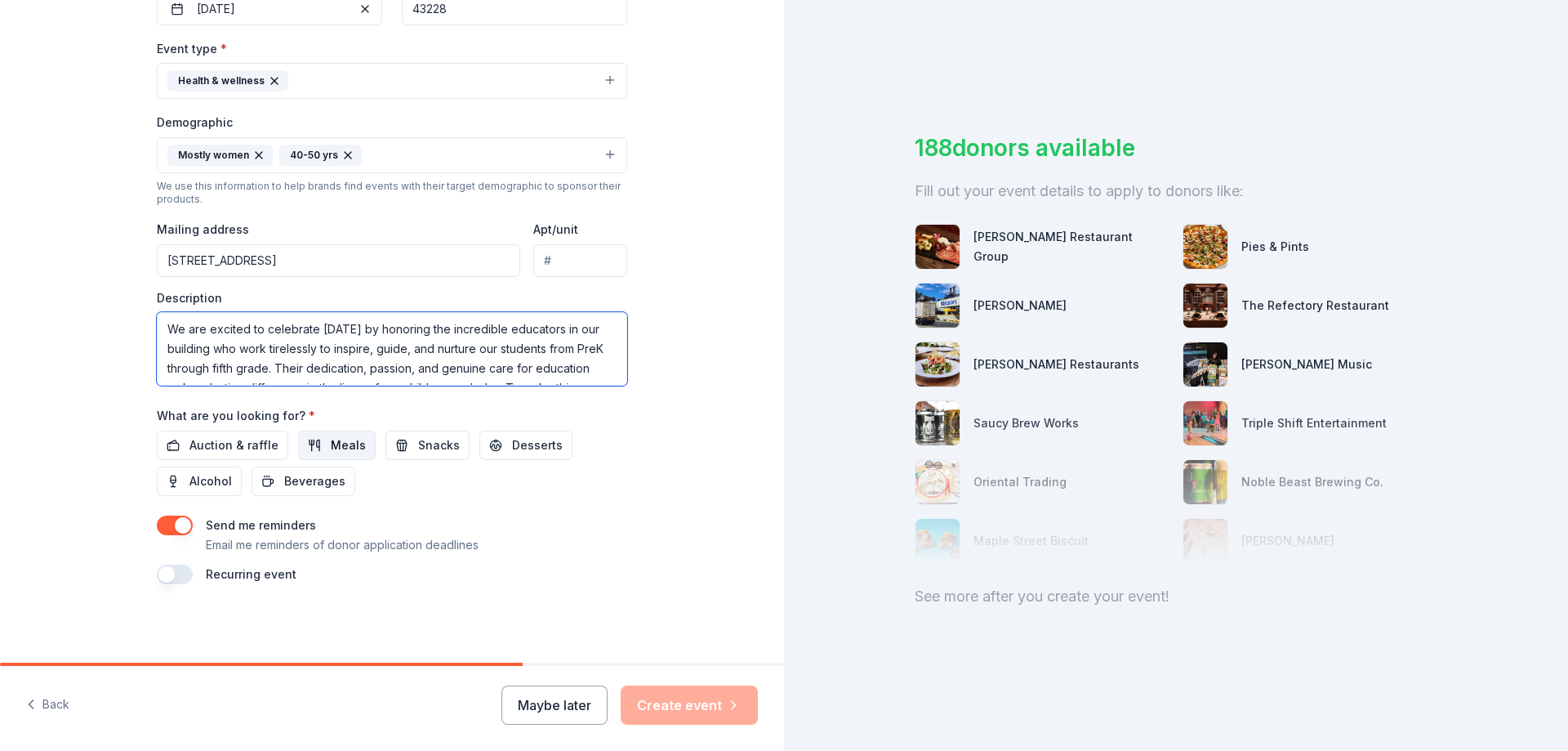
type textarea "We are excited to celebrate [DATE] by honoring the incredible educators in our …"
click at [332, 454] on span "Meals" at bounding box center [348, 445] width 35 height 20
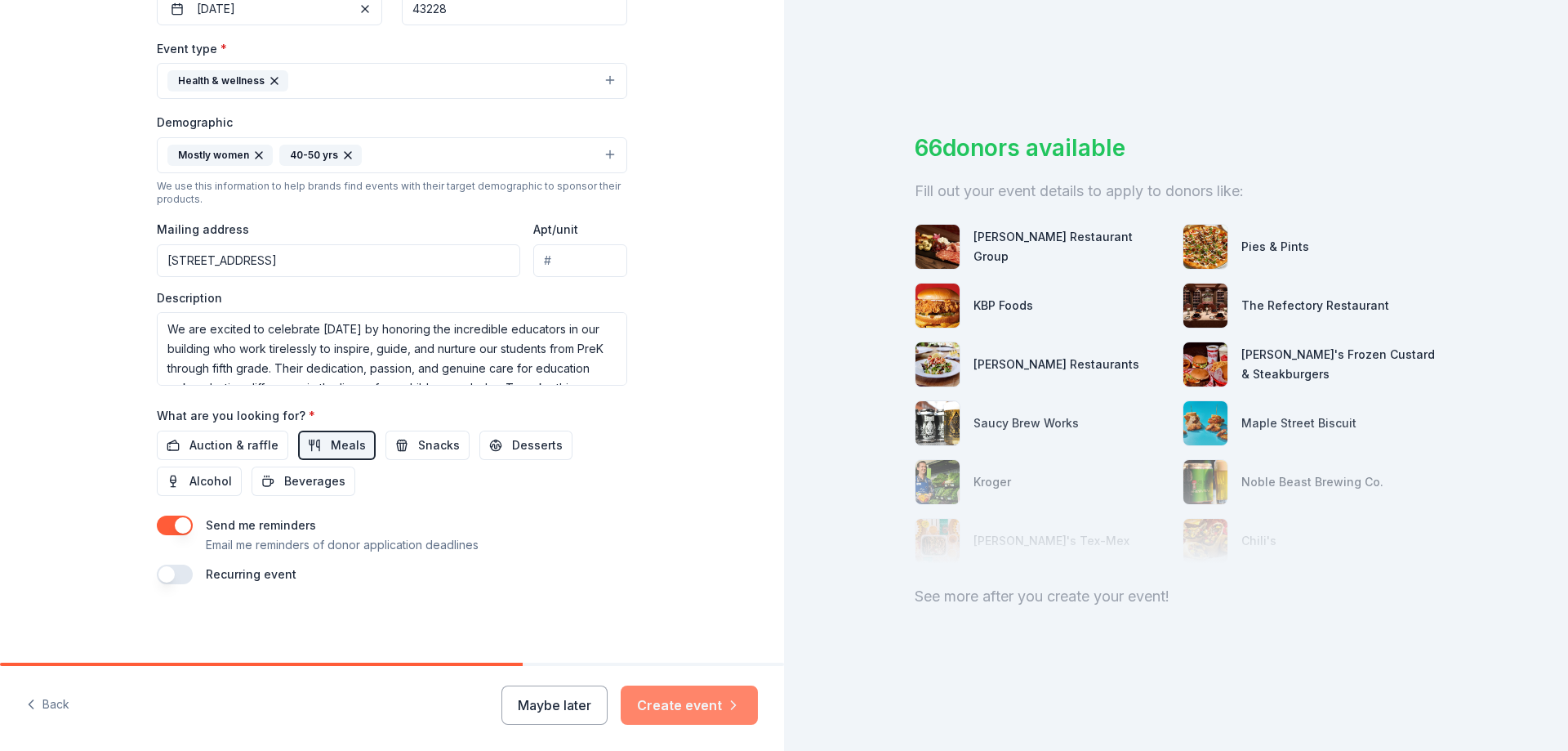
click at [679, 704] on button "Create event" at bounding box center [689, 704] width 137 height 39
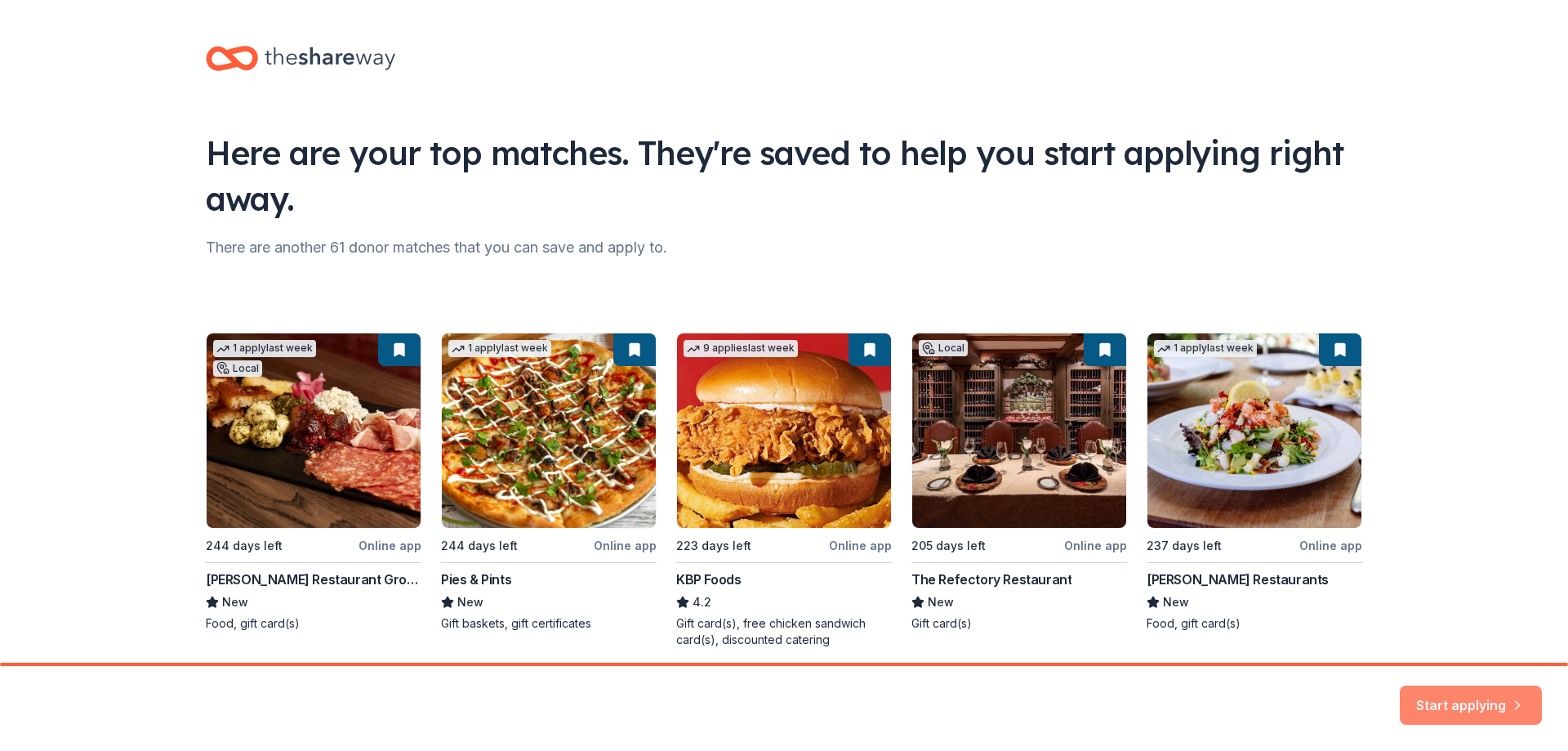
click at [1470, 697] on button "Start applying" at bounding box center [1471, 695] width 143 height 39
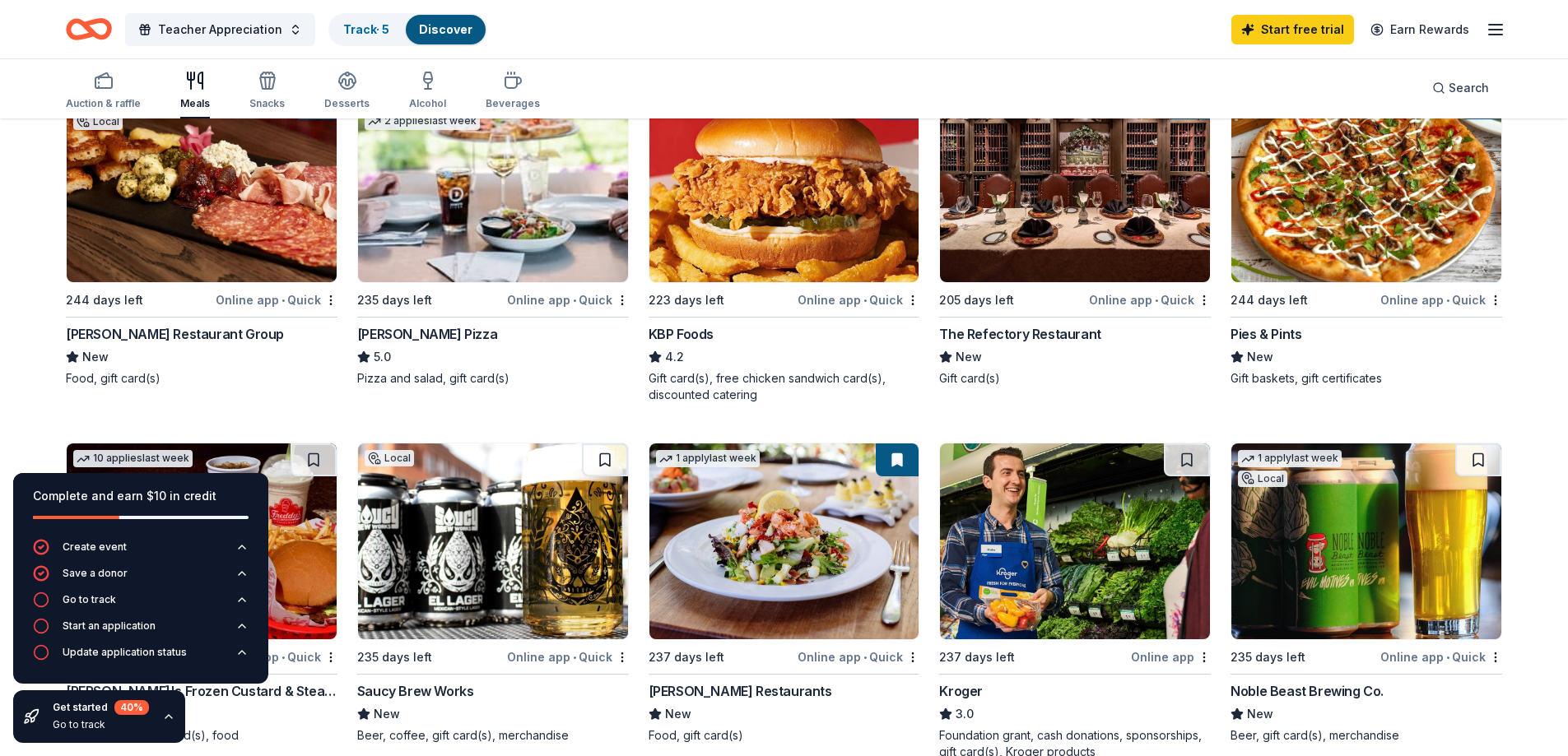
scroll to position [165, 0]
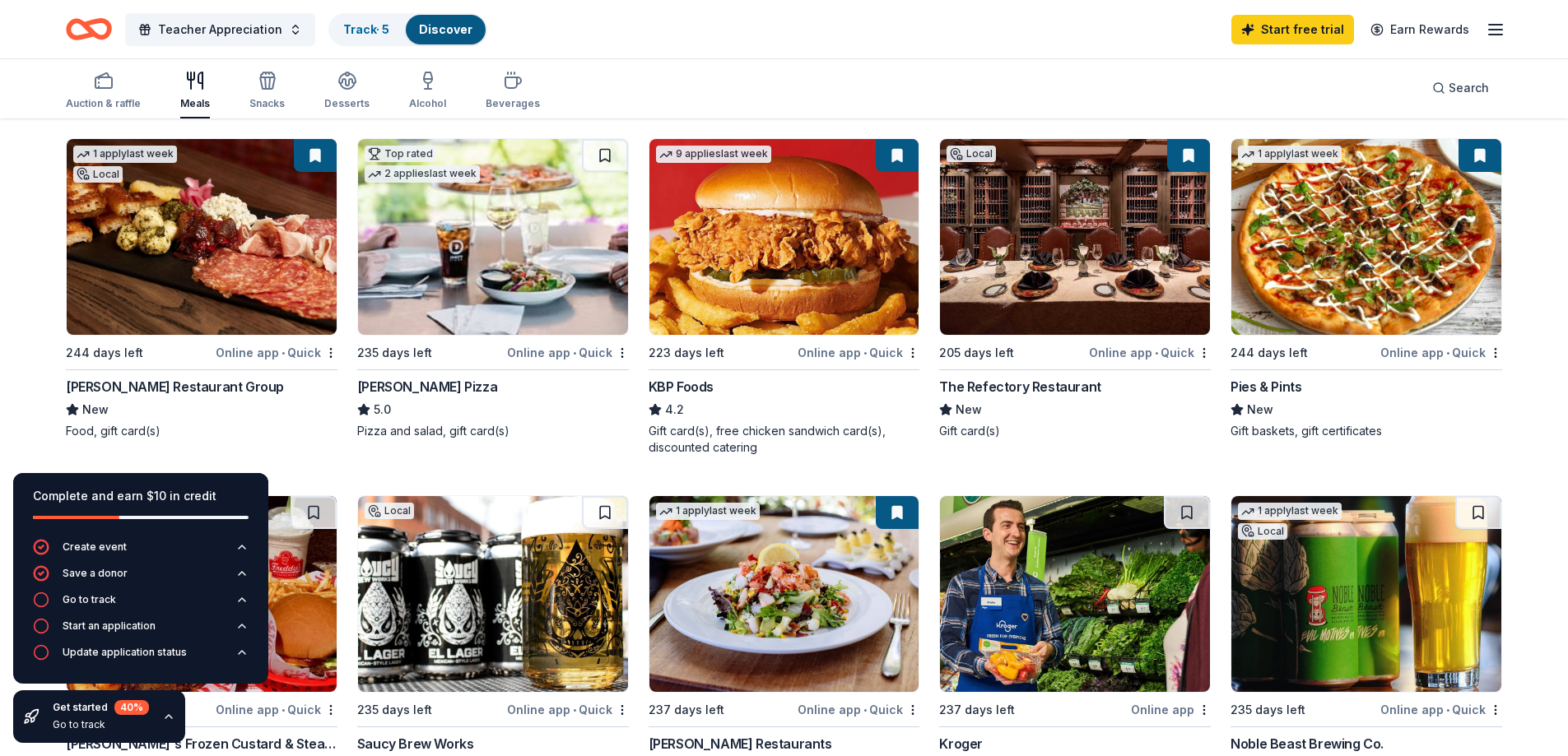
click at [517, 239] on img at bounding box center [493, 236] width 270 height 196
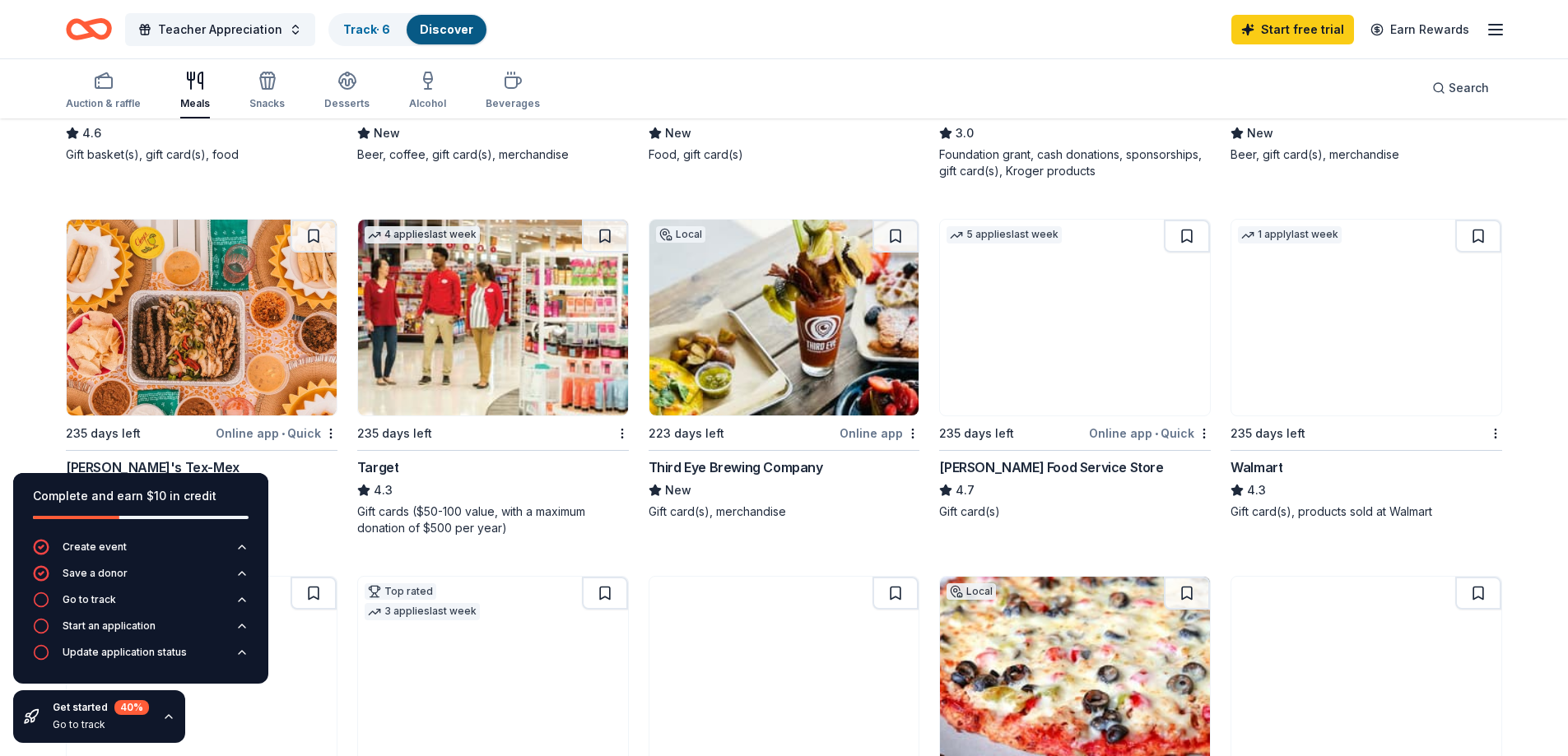
scroll to position [823, 0]
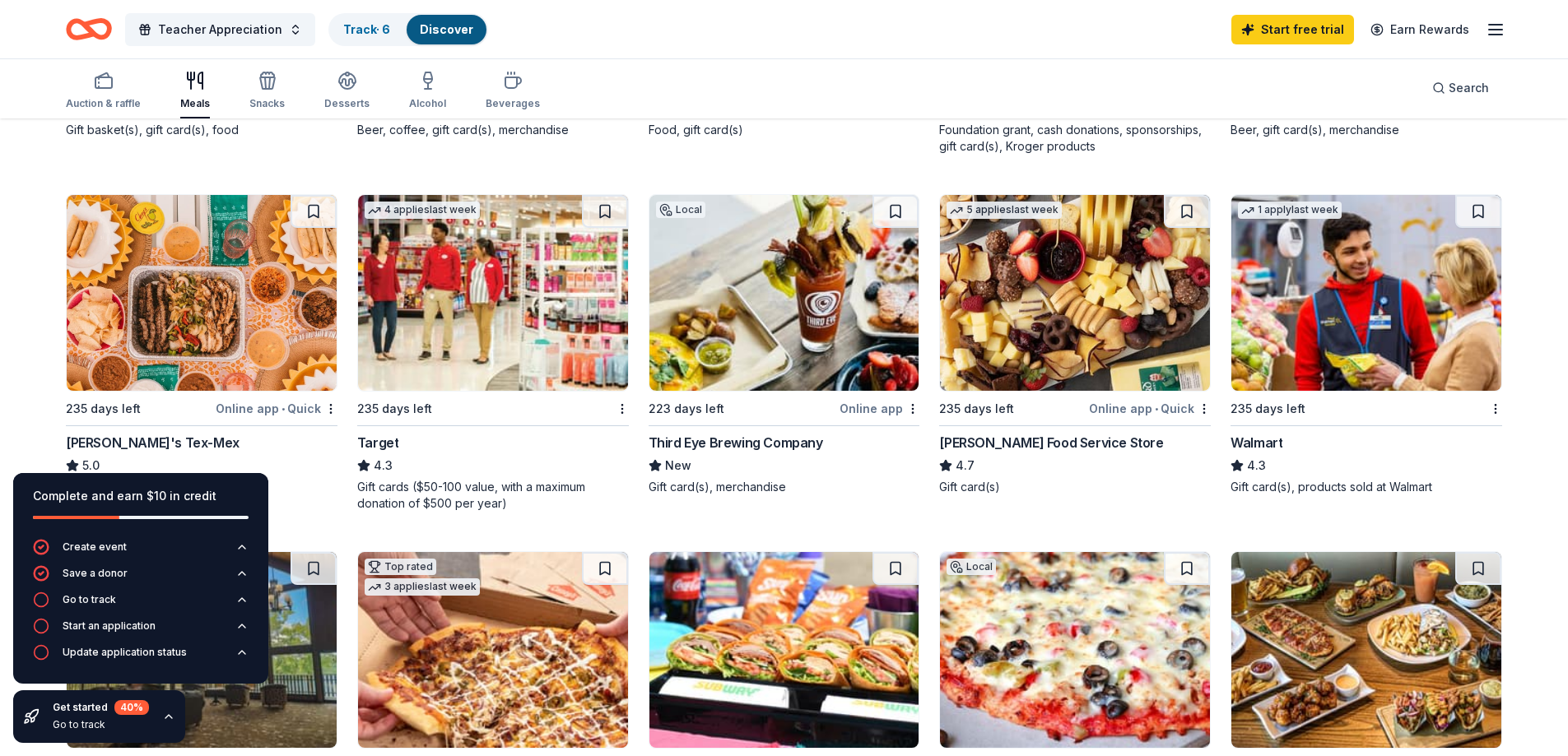
click at [205, 318] on img at bounding box center [202, 293] width 270 height 196
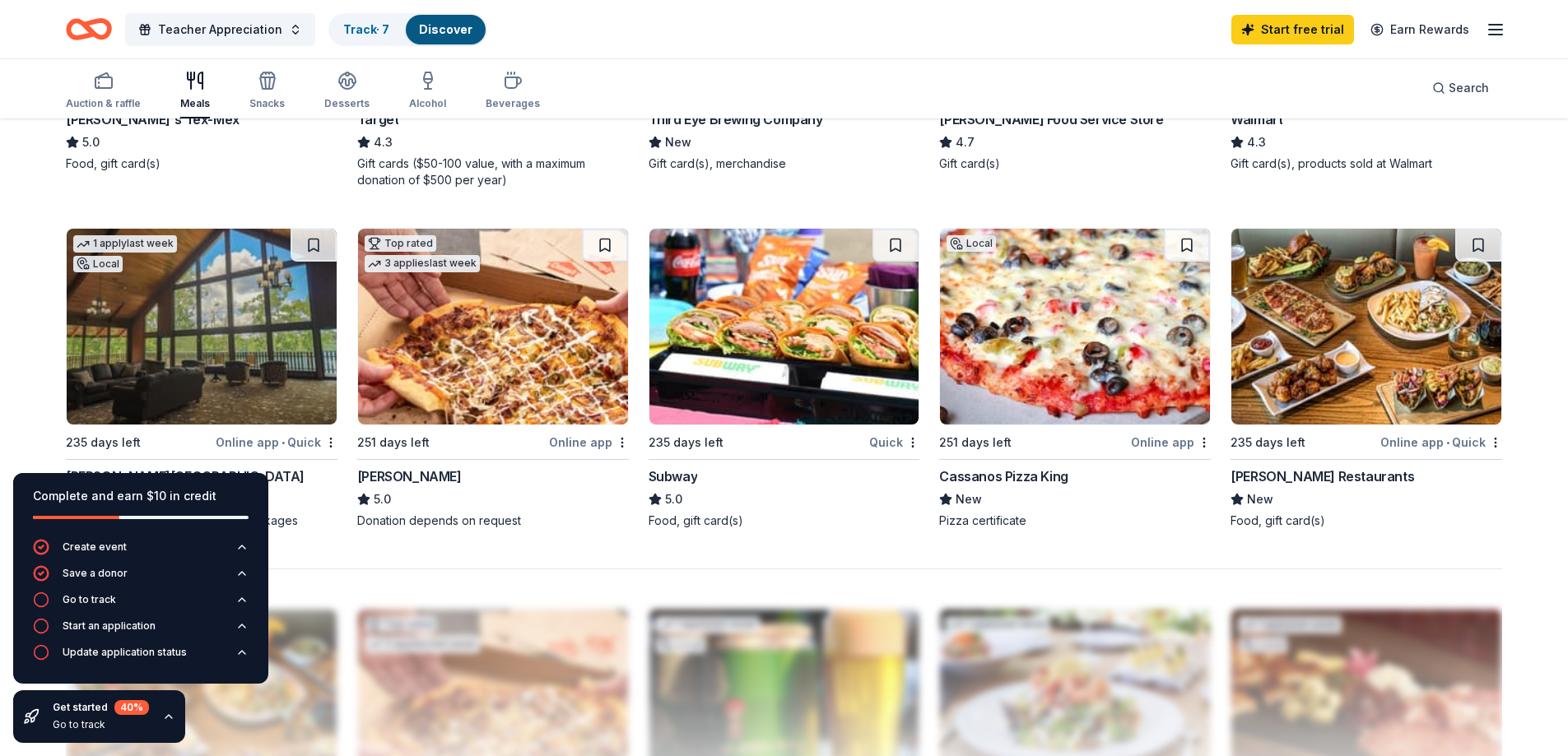
scroll to position [1151, 0]
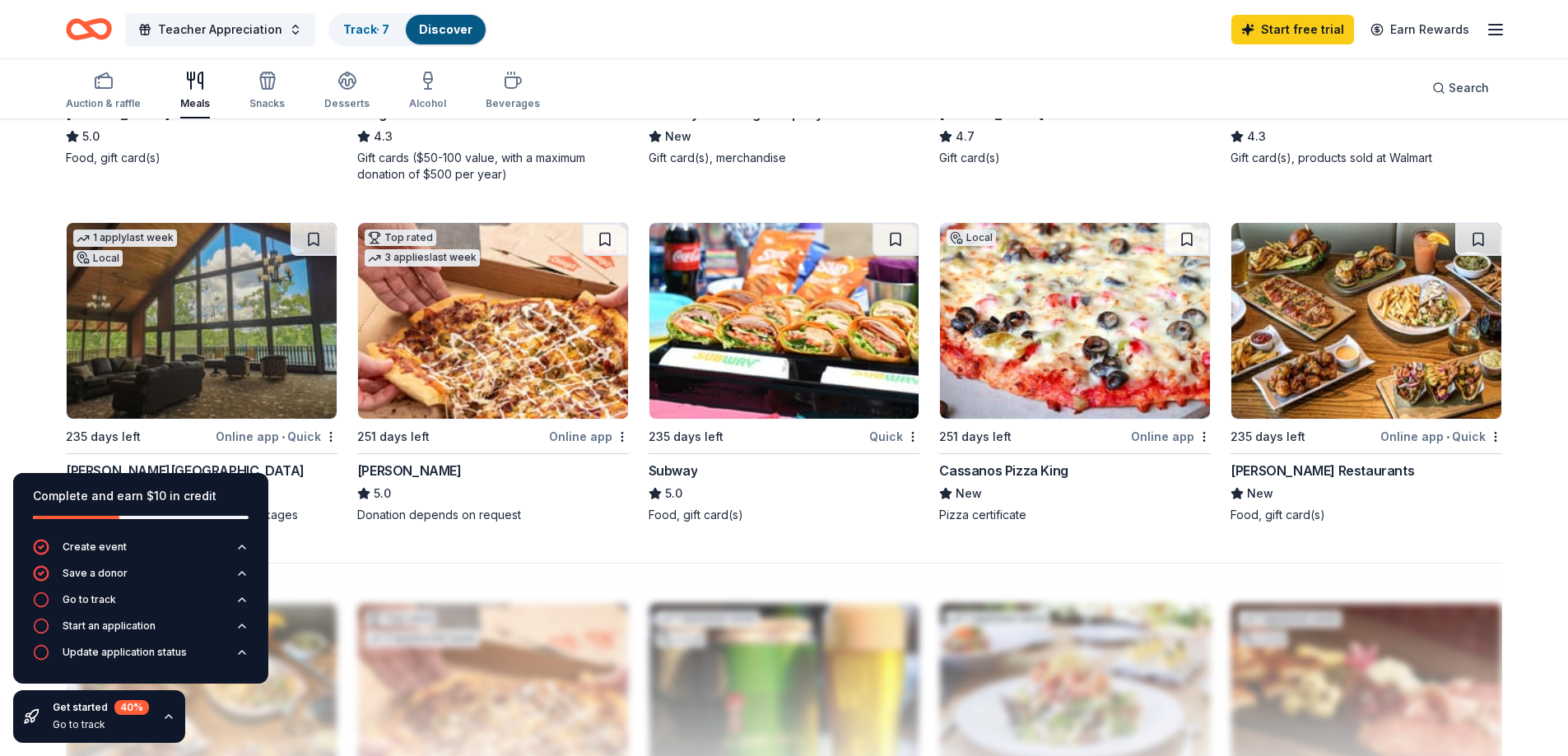
click at [765, 372] on img at bounding box center [784, 321] width 270 height 196
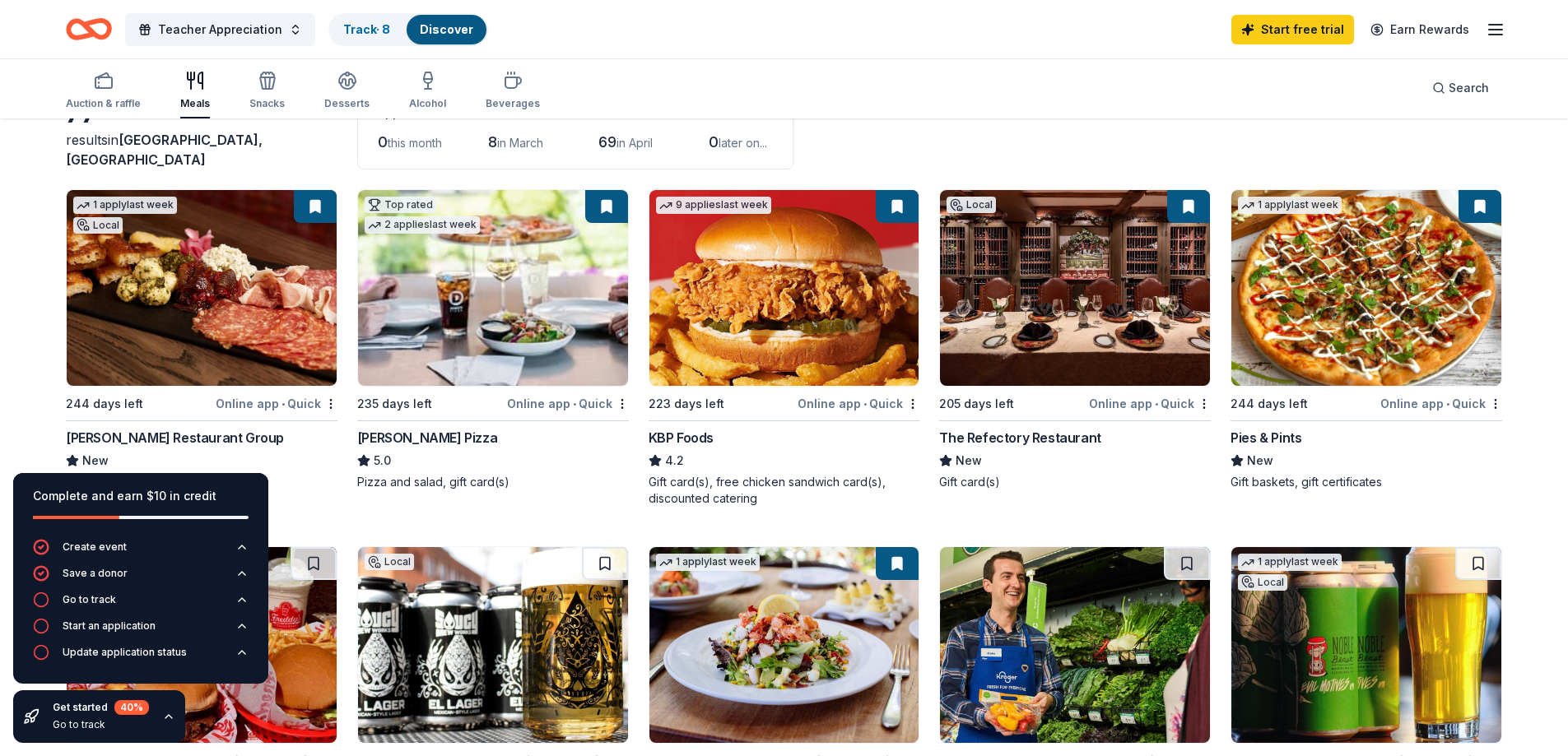
scroll to position [0, 0]
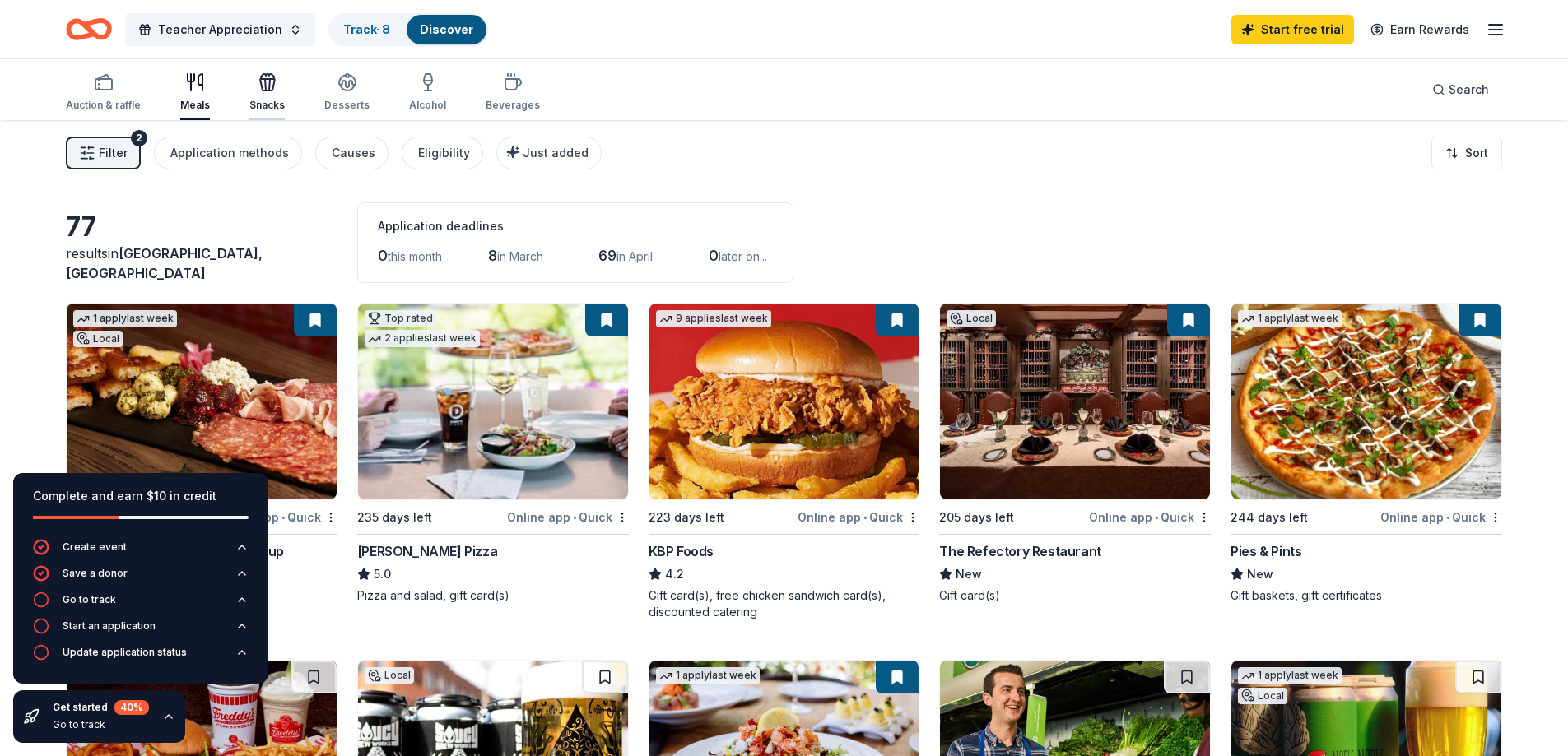
click at [256, 94] on div "Snacks" at bounding box center [266, 92] width 35 height 39
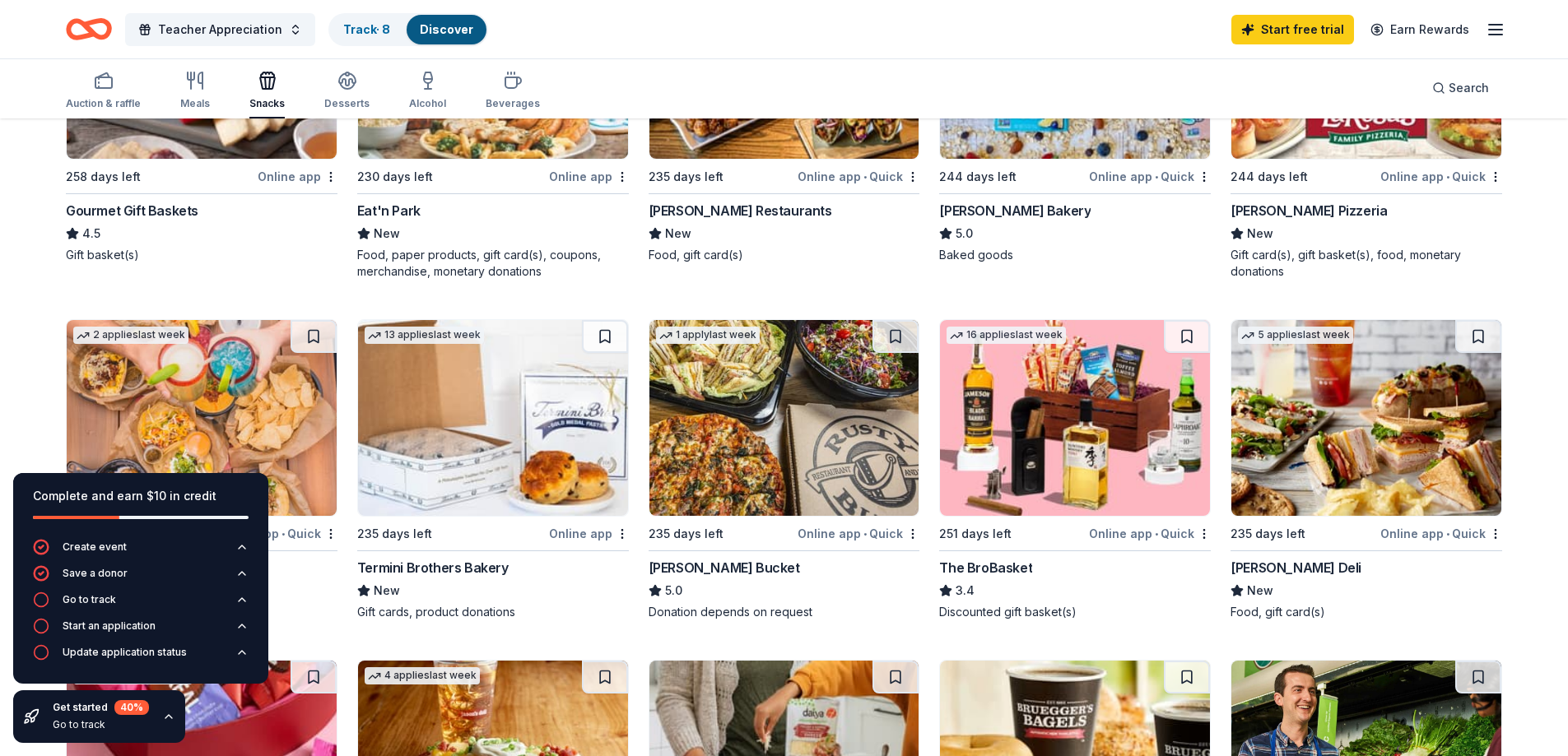
scroll to position [576, 0]
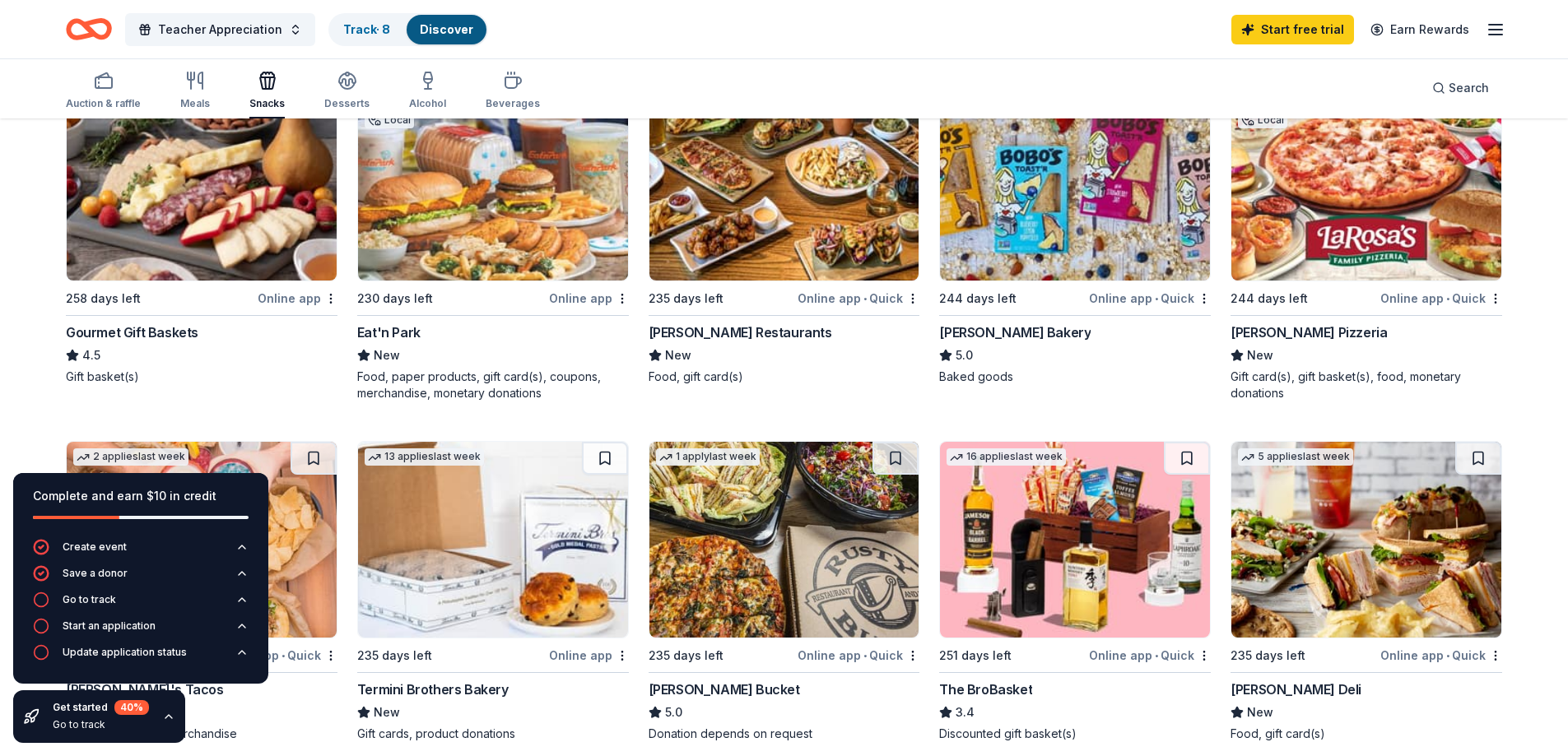
click at [191, 226] on img at bounding box center [202, 183] width 270 height 196
click at [273, 87] on icon "button" at bounding box center [267, 80] width 20 height 20
click at [516, 96] on div "Beverages" at bounding box center [512, 90] width 55 height 39
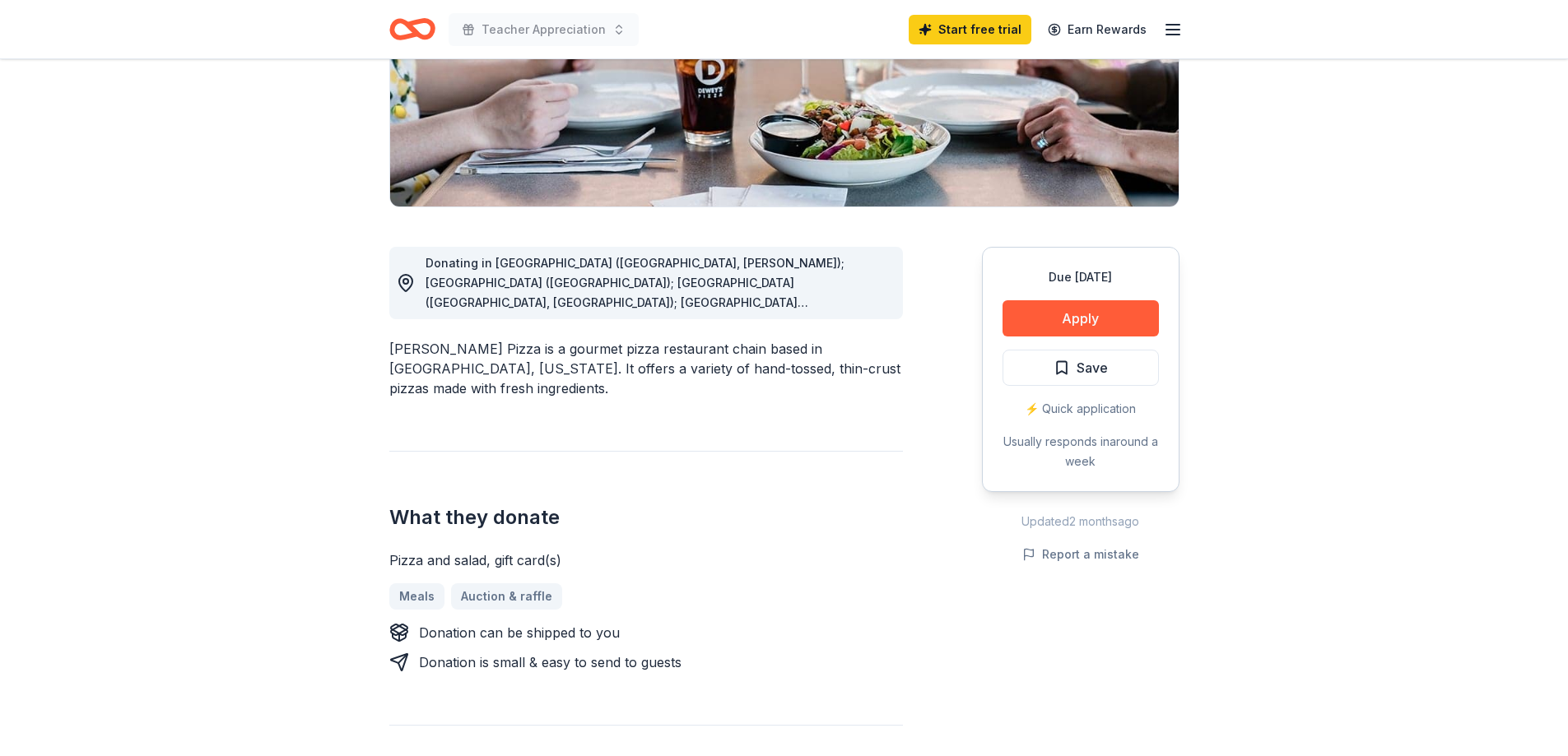
scroll to position [329, 0]
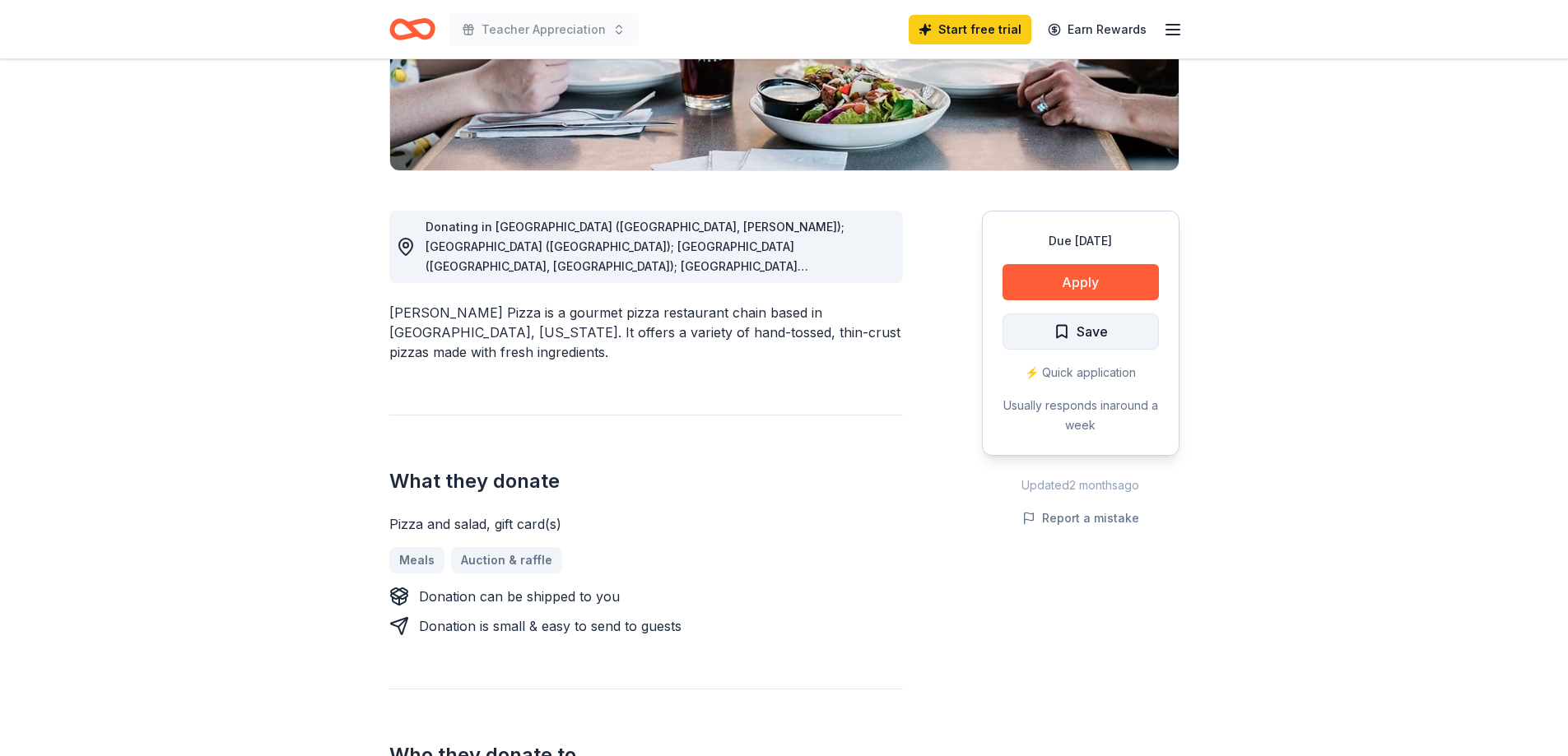
click at [1058, 325] on span "Save" at bounding box center [1080, 331] width 55 height 21
click at [1076, 294] on button "Apply" at bounding box center [1080, 282] width 156 height 36
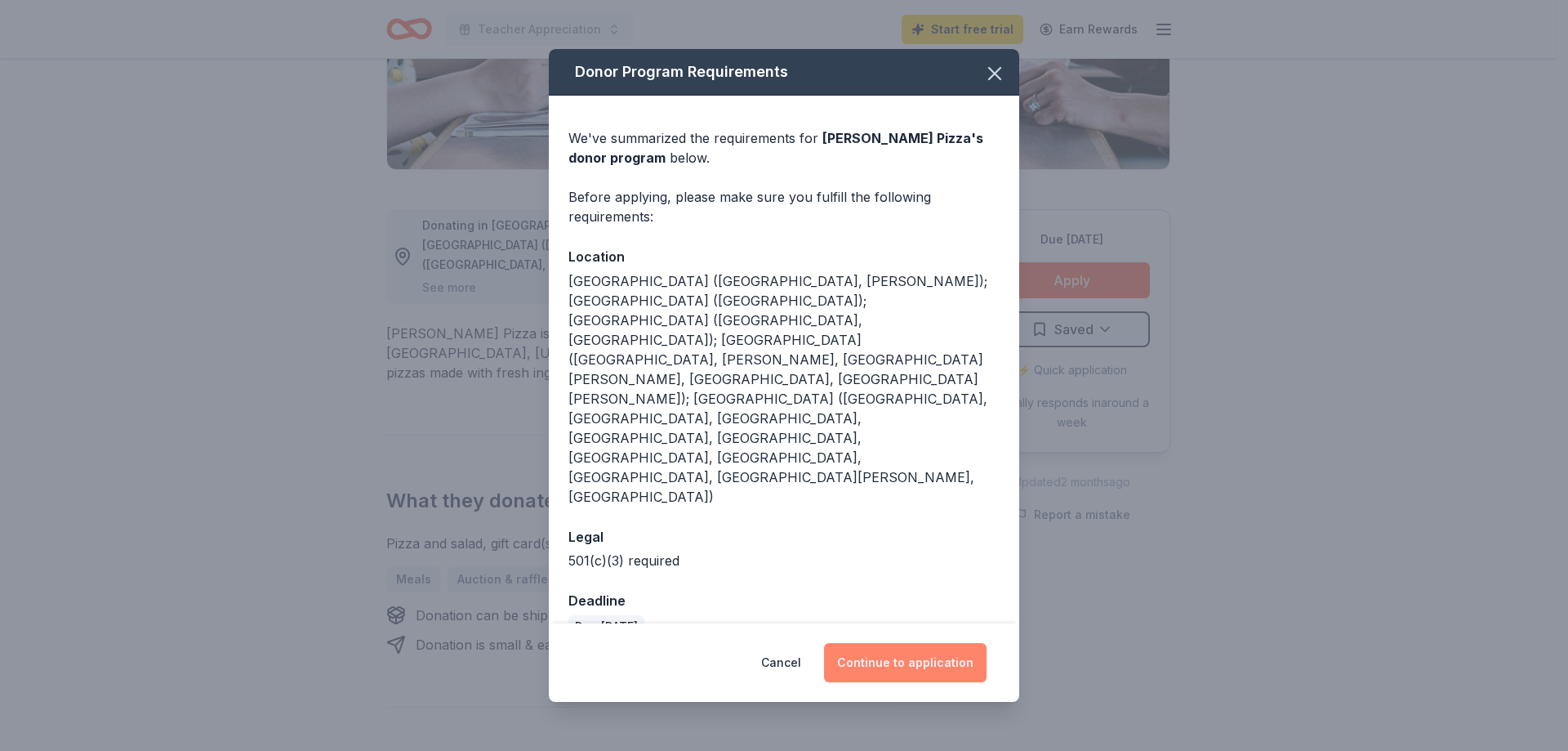
click at [945, 644] on button "Continue to application" at bounding box center [905, 663] width 163 height 39
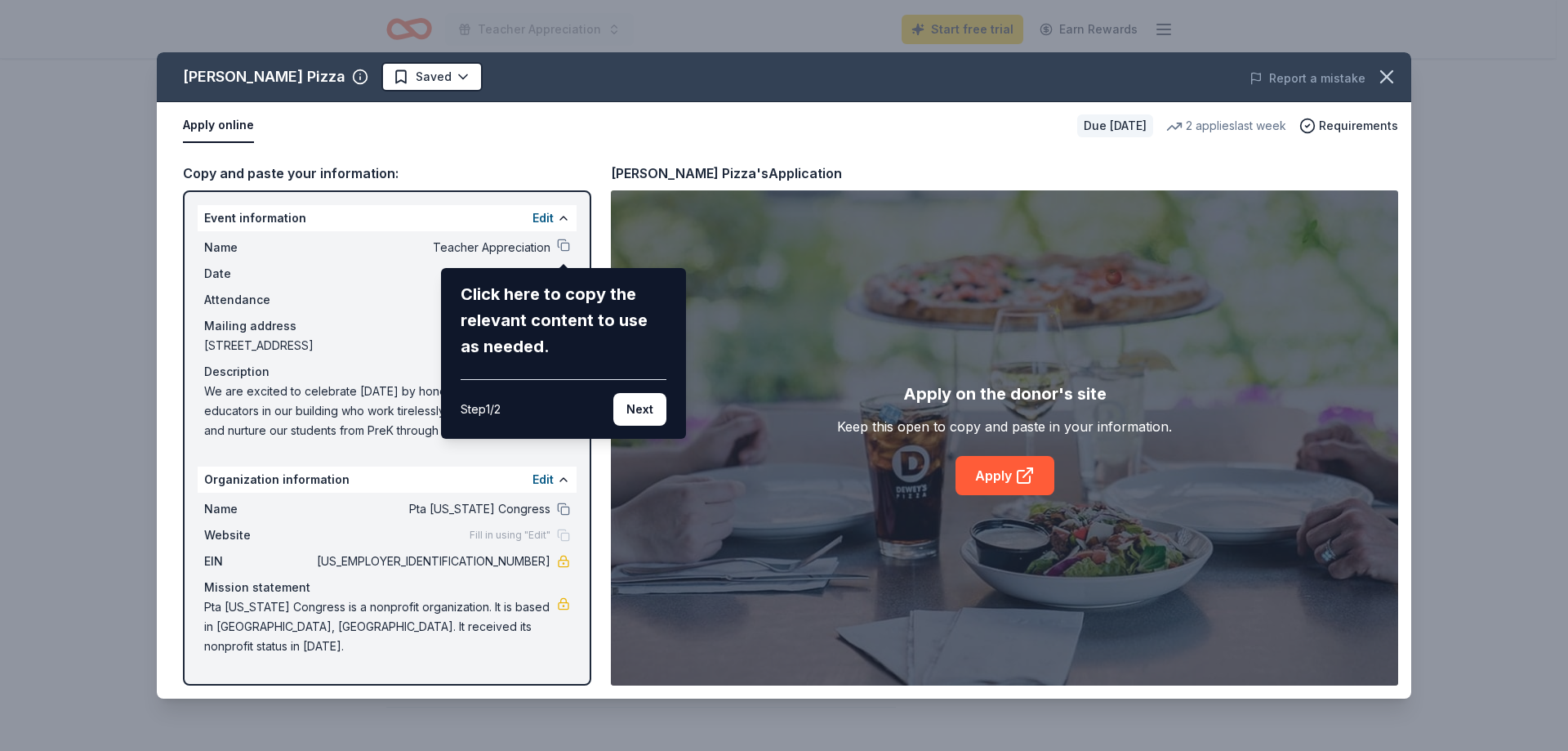
click at [562, 244] on div "[PERSON_NAME] Pizza Saved Report a mistake Apply online Due [DATE] 2 applies la…" at bounding box center [784, 376] width 1254 height 646
click at [625, 403] on button "Next" at bounding box center [641, 409] width 53 height 32
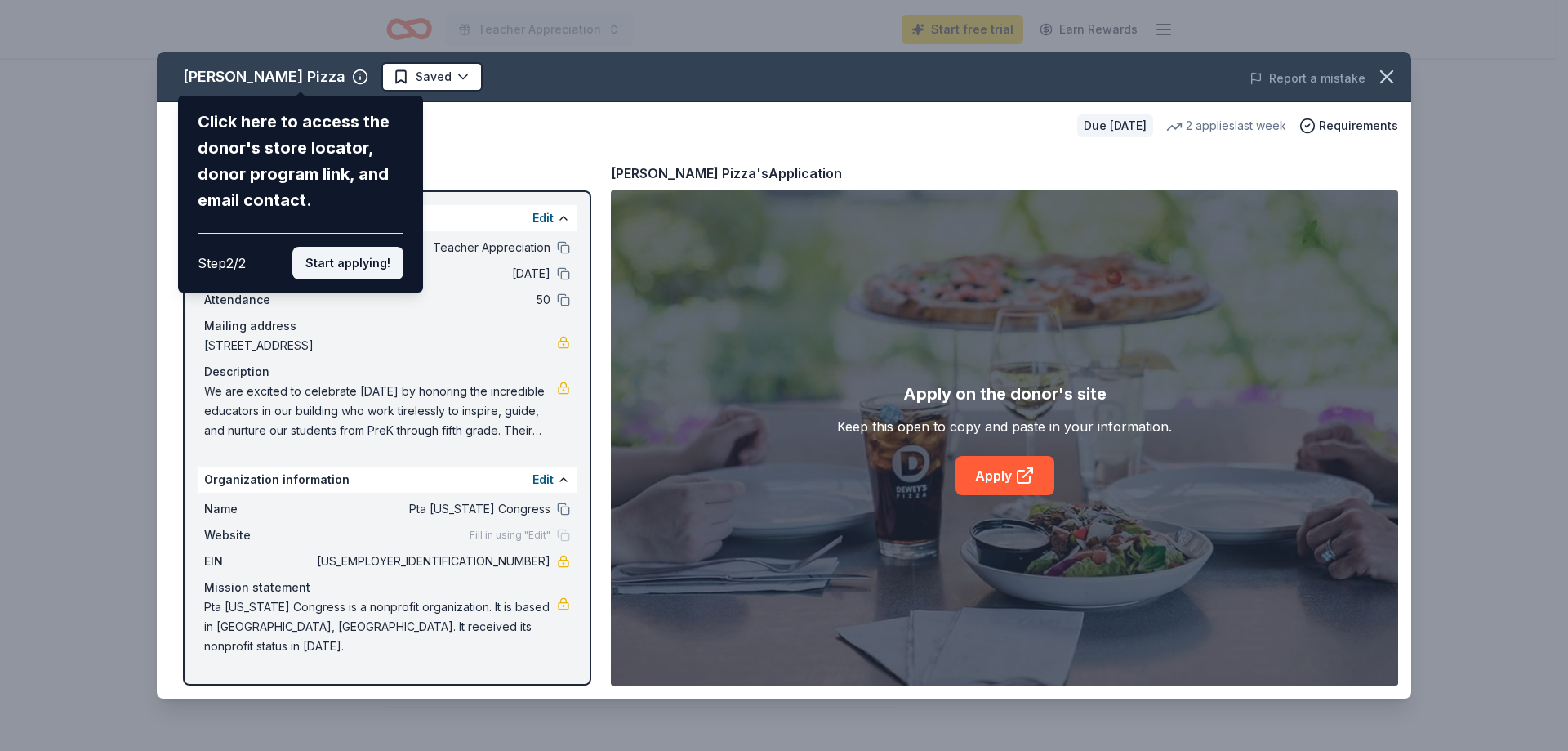
click at [364, 268] on button "Start applying!" at bounding box center [348, 263] width 111 height 32
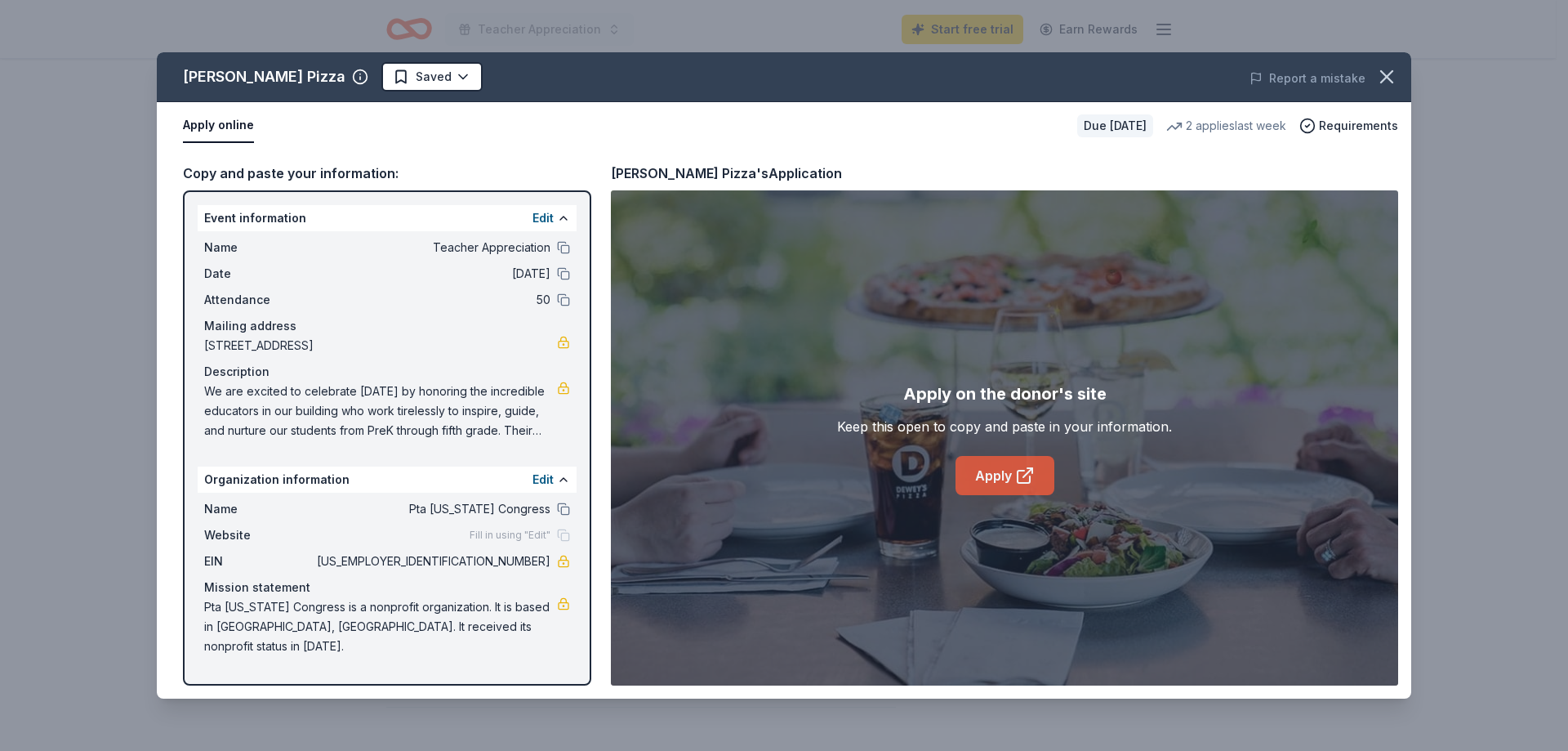
click at [1013, 469] on link "Apply" at bounding box center [1005, 475] width 99 height 39
click at [1394, 77] on icon "button" at bounding box center [1387, 77] width 23 height 23
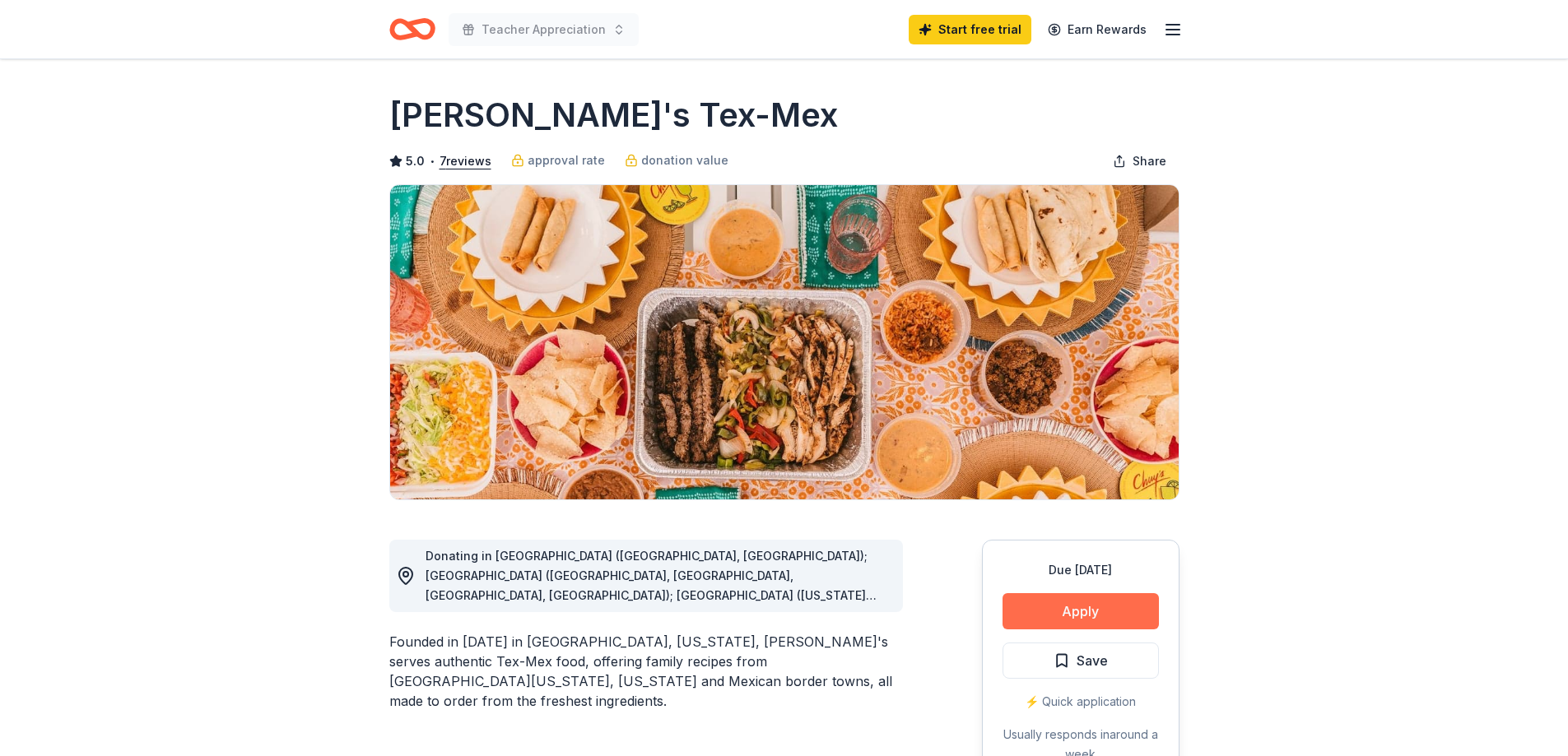
click at [1076, 602] on button "Apply" at bounding box center [1080, 611] width 156 height 36
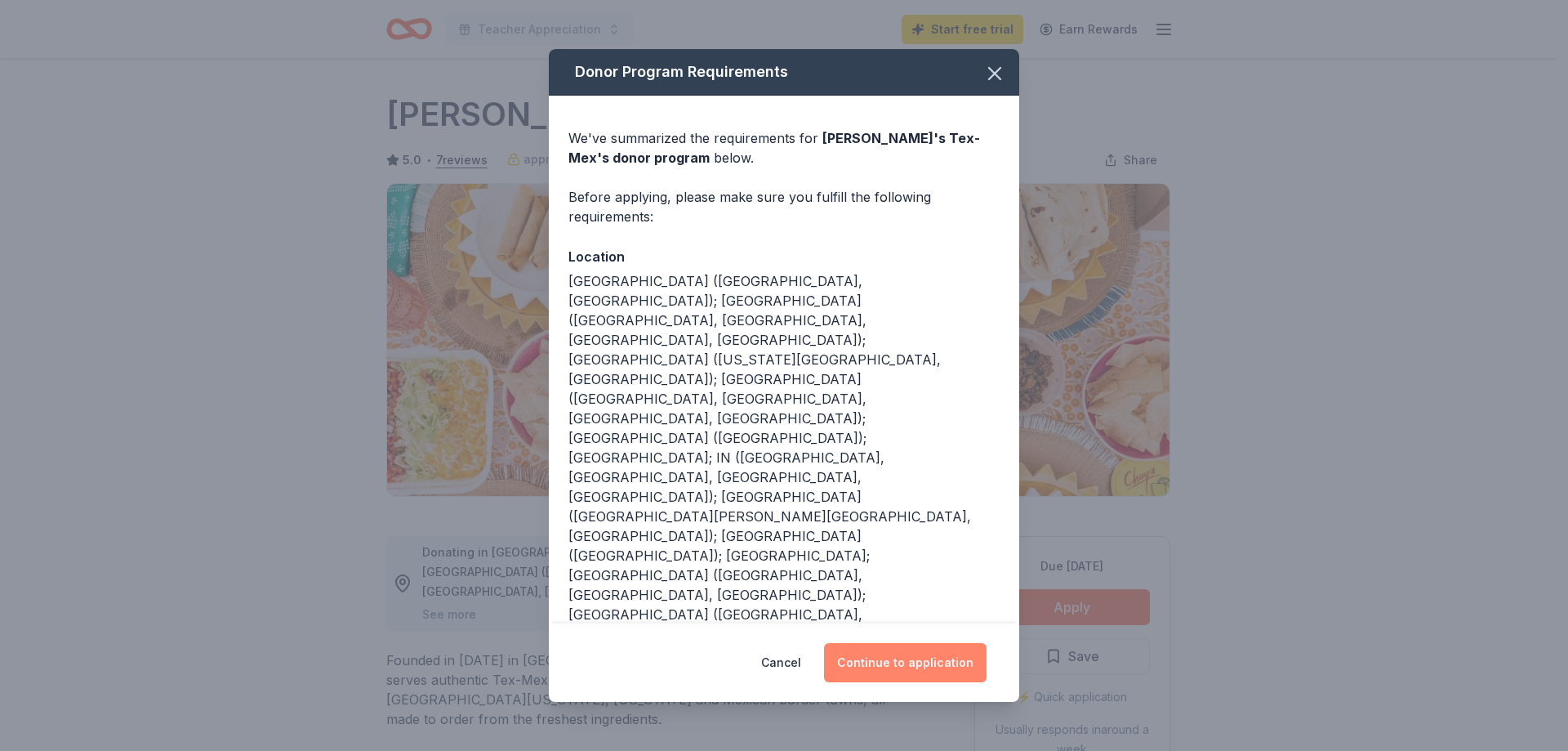
click at [884, 644] on button "Continue to application" at bounding box center [905, 663] width 163 height 39
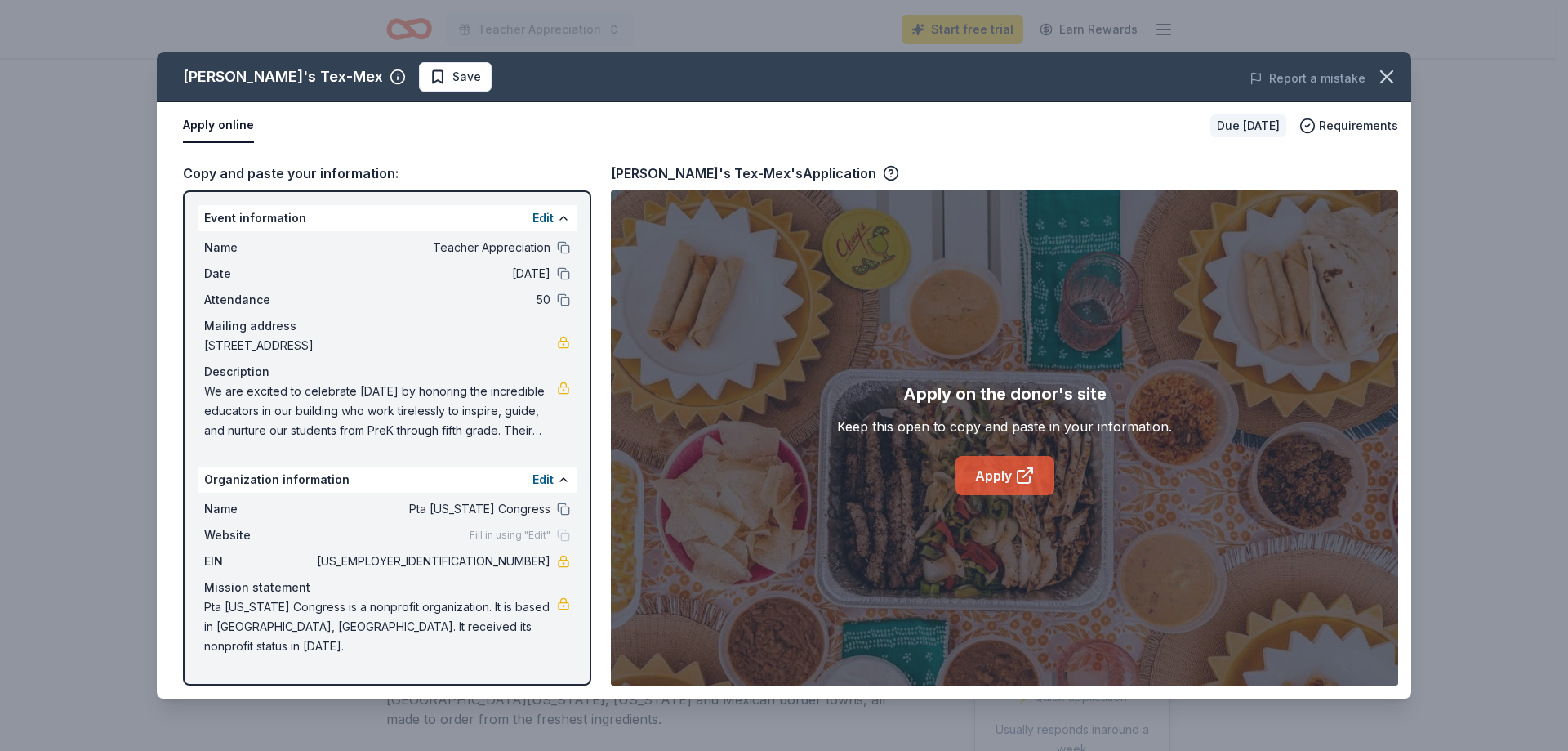
click at [990, 466] on link "Apply" at bounding box center [1005, 475] width 99 height 39
click at [430, 72] on span "Save" at bounding box center [455, 76] width 51 height 20
click at [996, 480] on link "Apply" at bounding box center [1005, 475] width 99 height 39
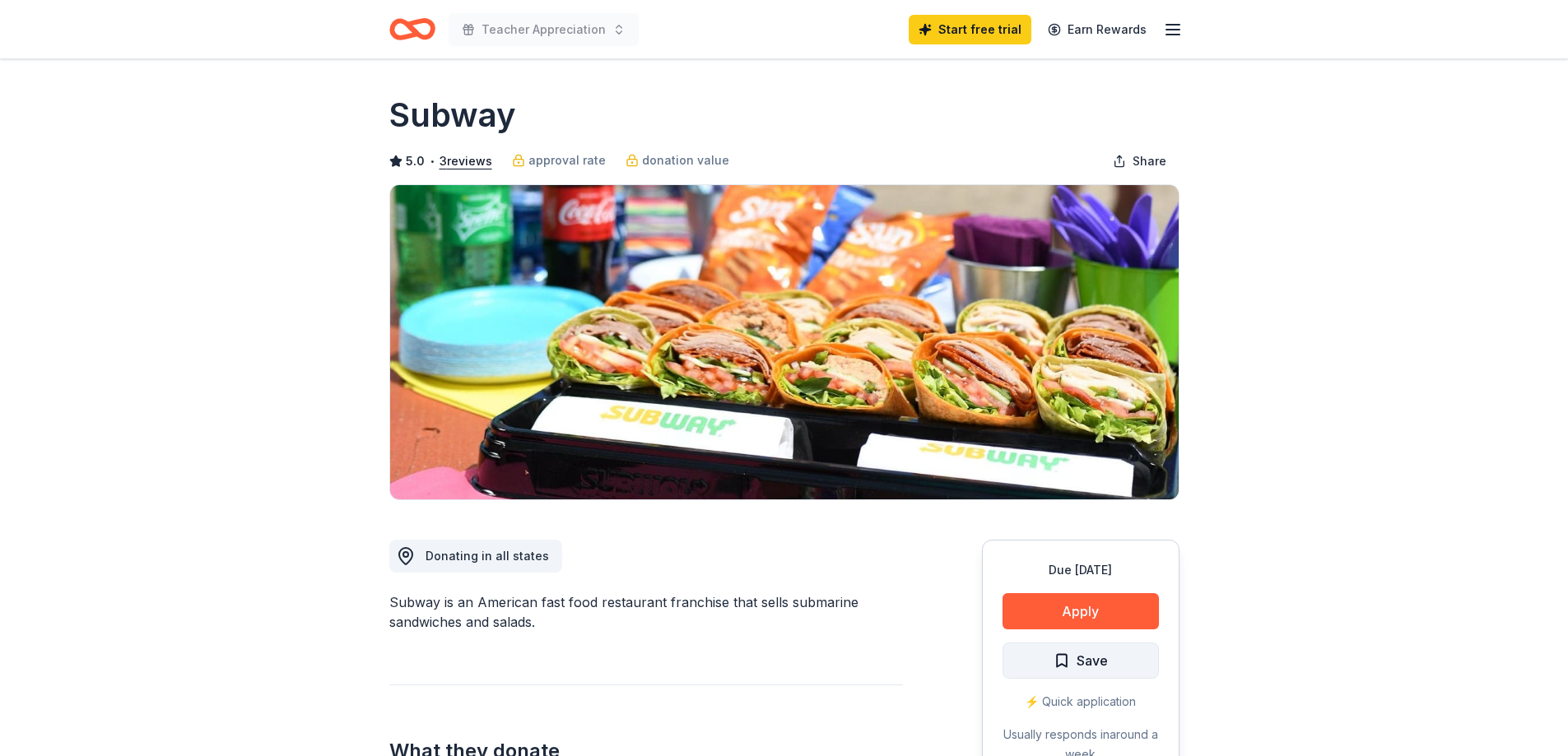
click at [1061, 660] on span "Save" at bounding box center [1080, 660] width 55 height 21
click at [1073, 604] on button "Apply" at bounding box center [1080, 611] width 156 height 36
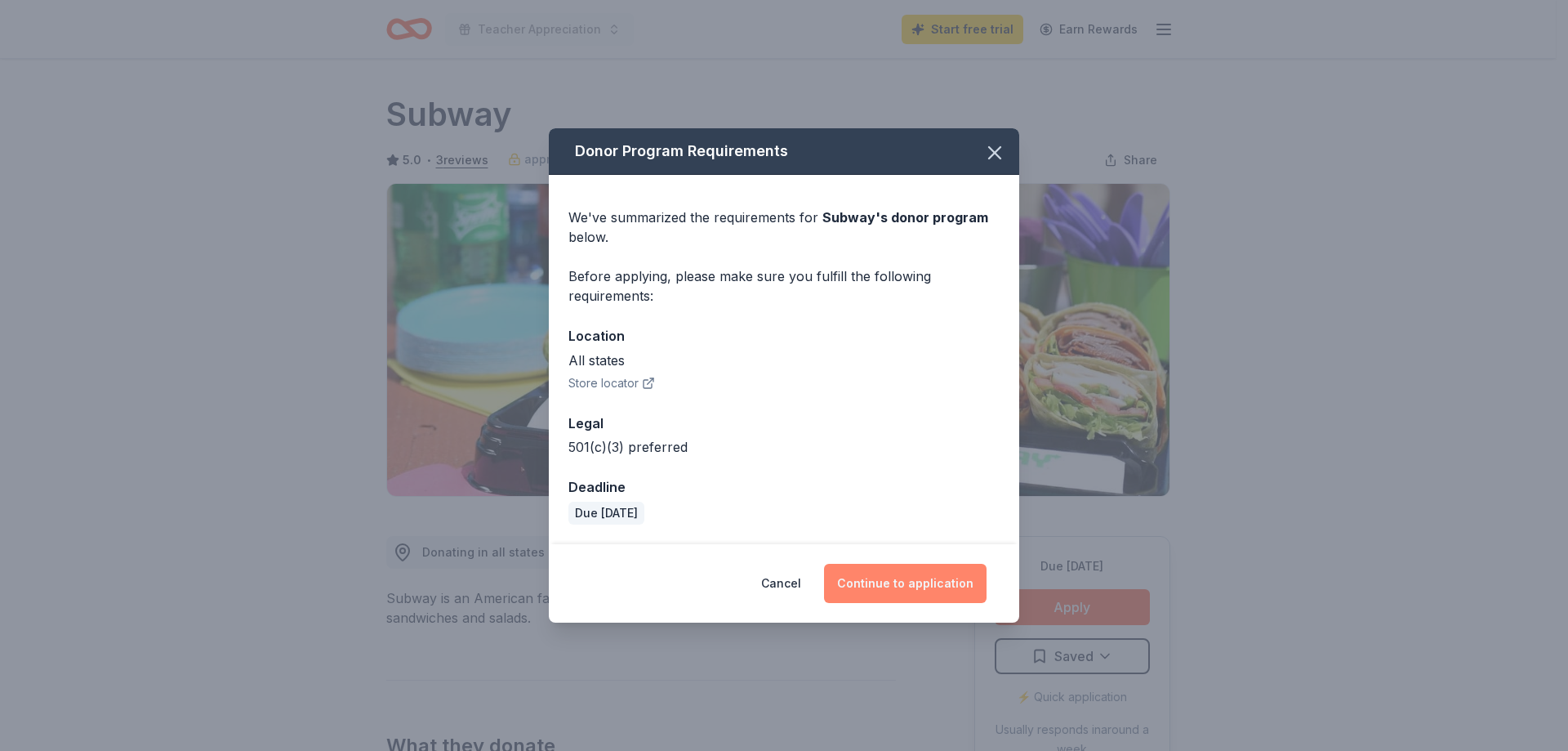
click at [870, 582] on button "Continue to application" at bounding box center [905, 583] width 163 height 39
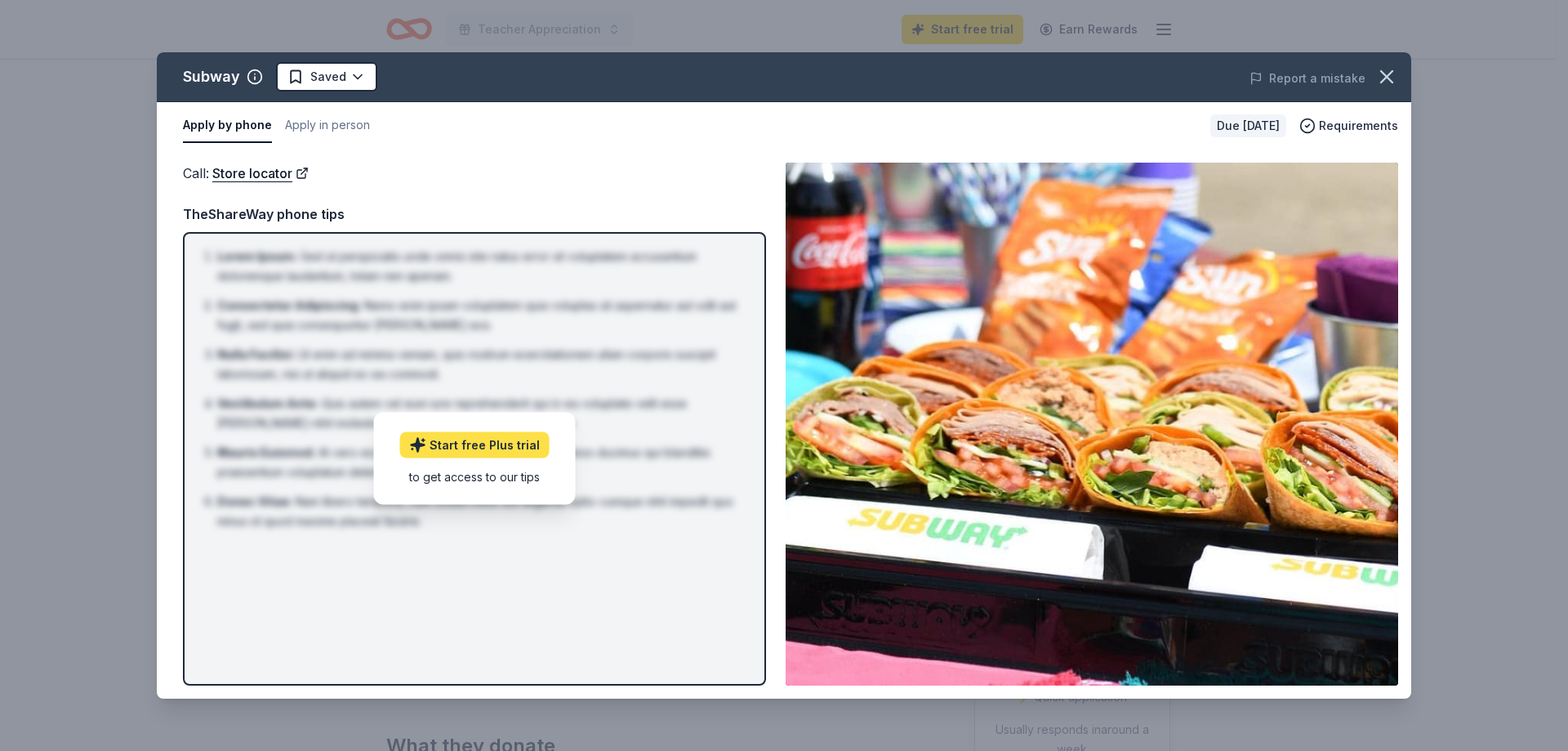
click at [457, 443] on link "Start free Plus trial" at bounding box center [474, 446] width 149 height 27
click at [1383, 81] on icon "button" at bounding box center [1387, 77] width 11 height 11
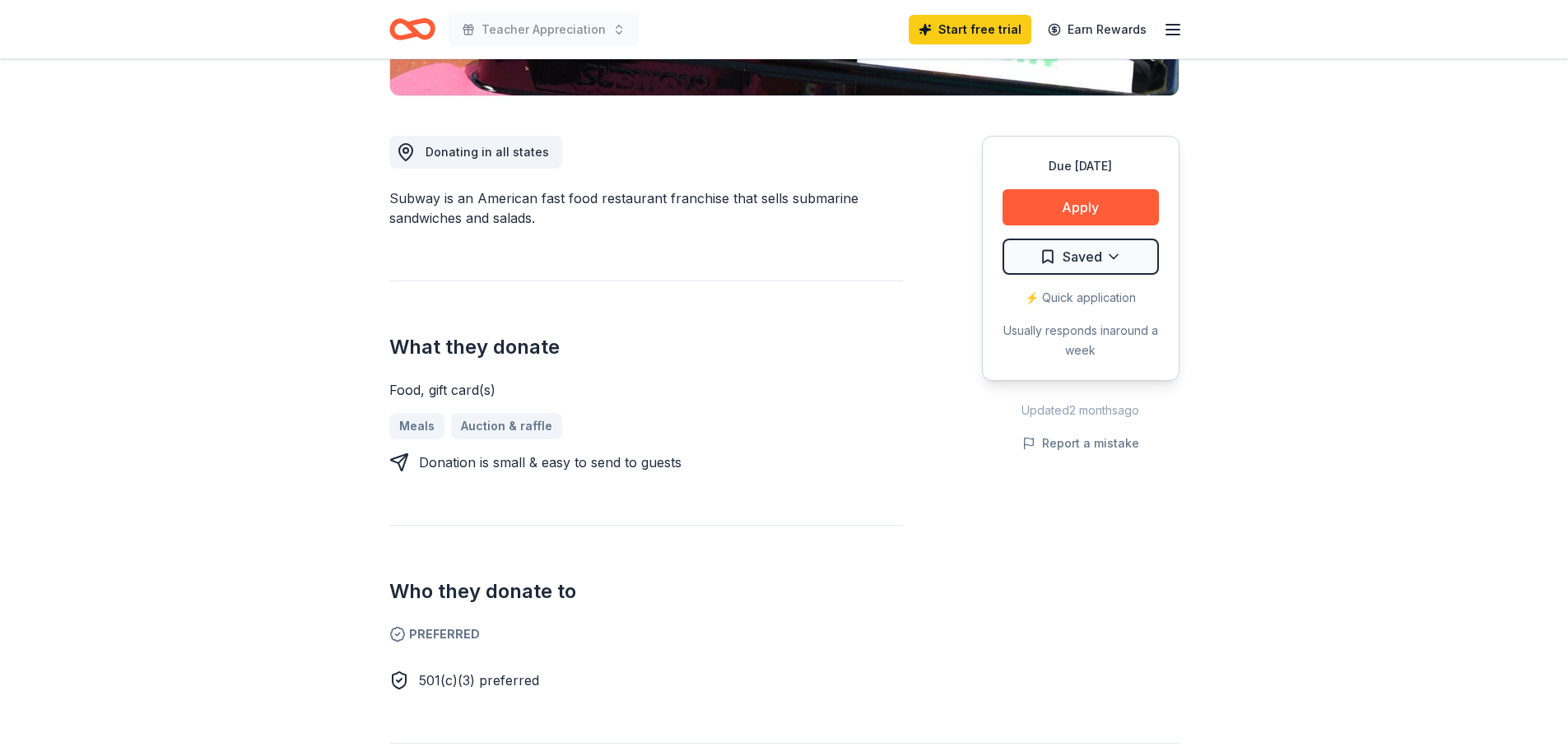
scroll to position [411, 0]
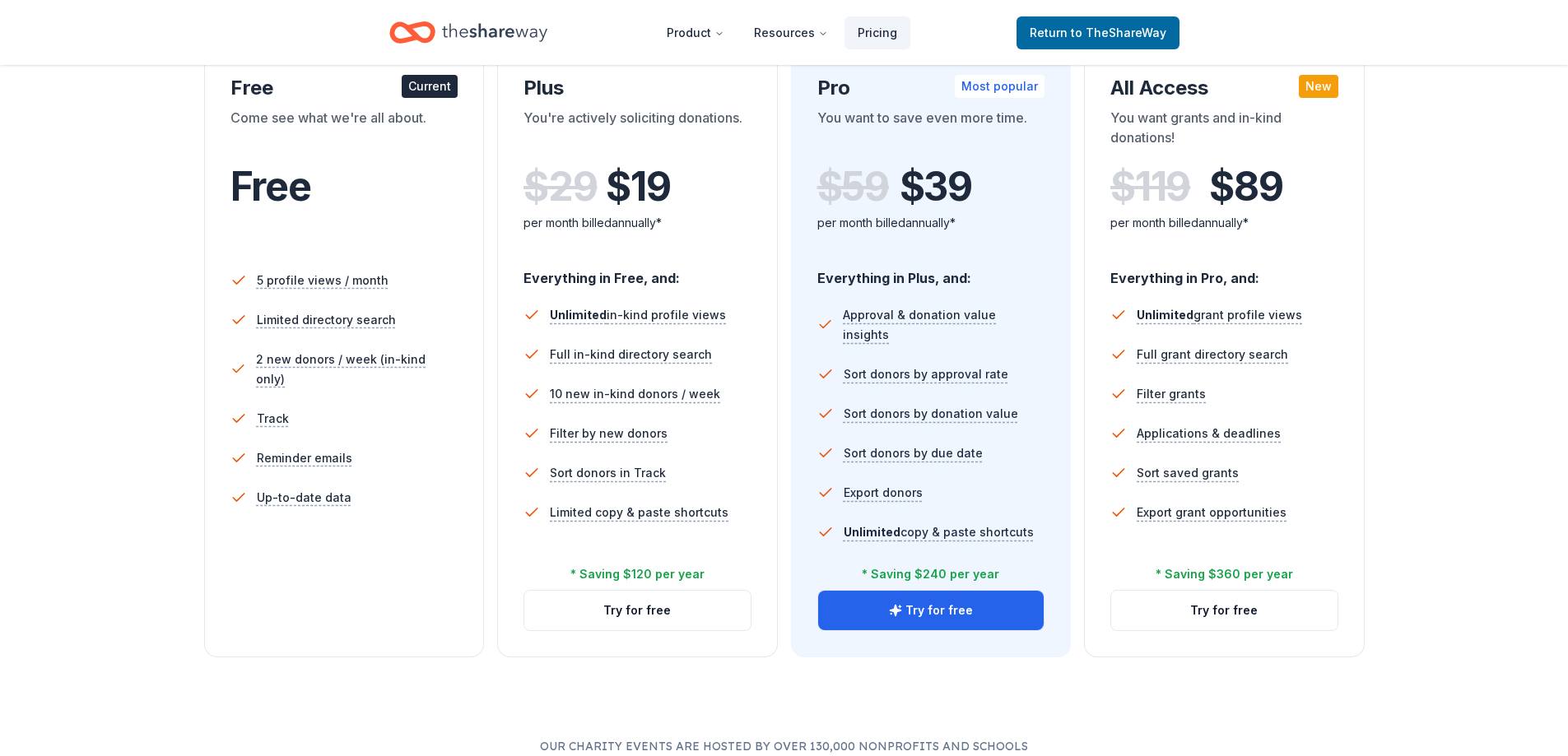
scroll to position [247, 0]
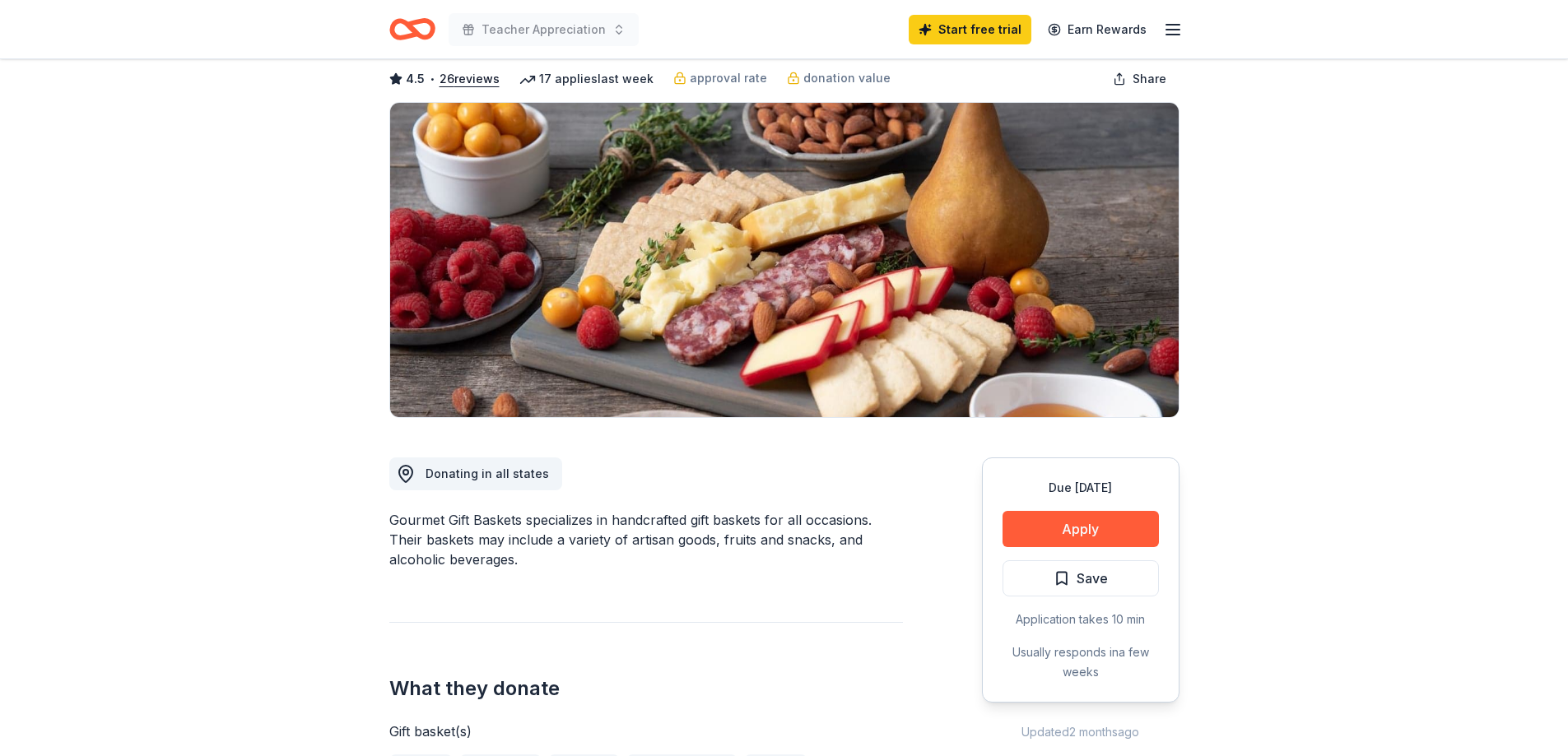
scroll to position [165, 0]
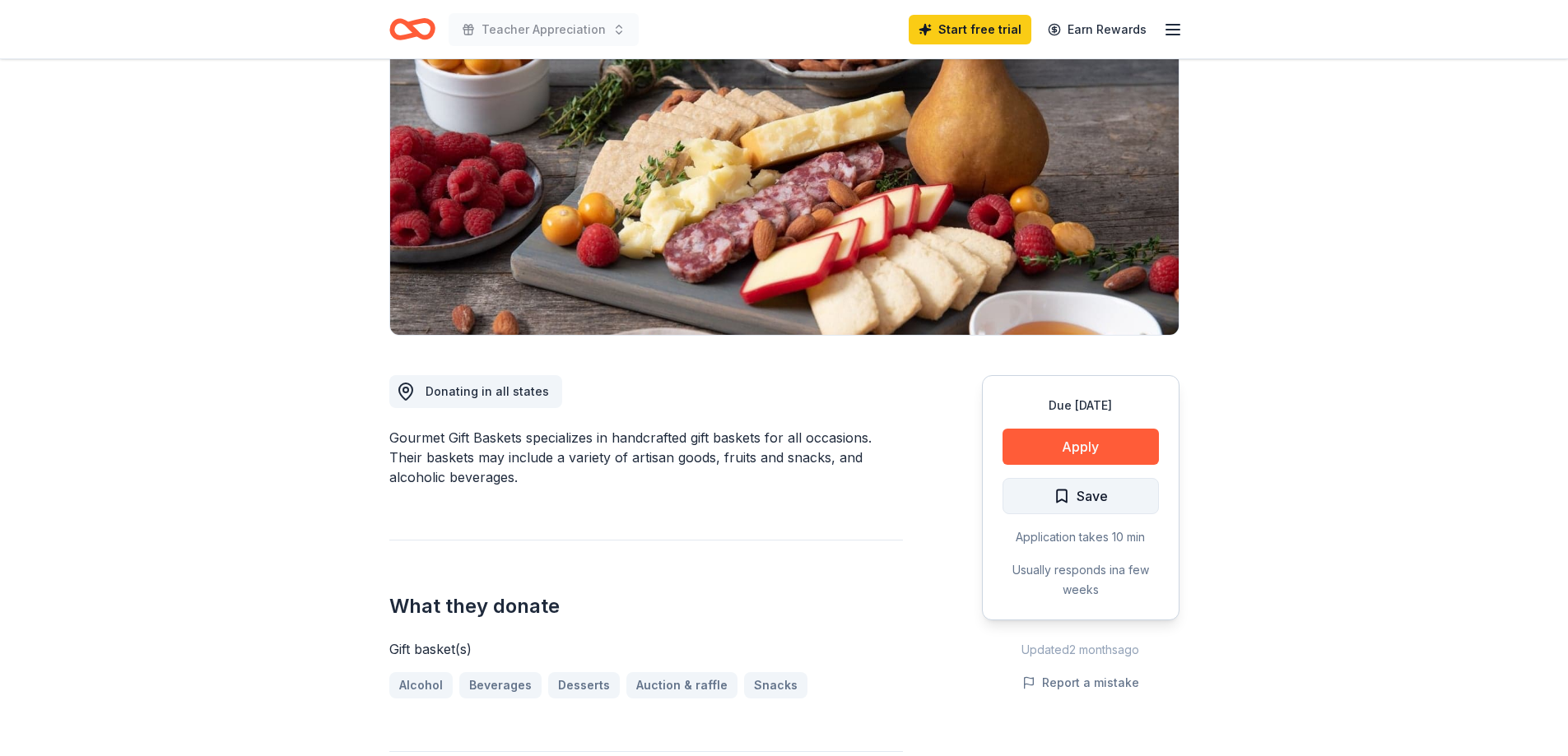
click at [1058, 512] on button "Save" at bounding box center [1080, 496] width 156 height 36
click at [1081, 448] on button "Apply" at bounding box center [1080, 447] width 156 height 36
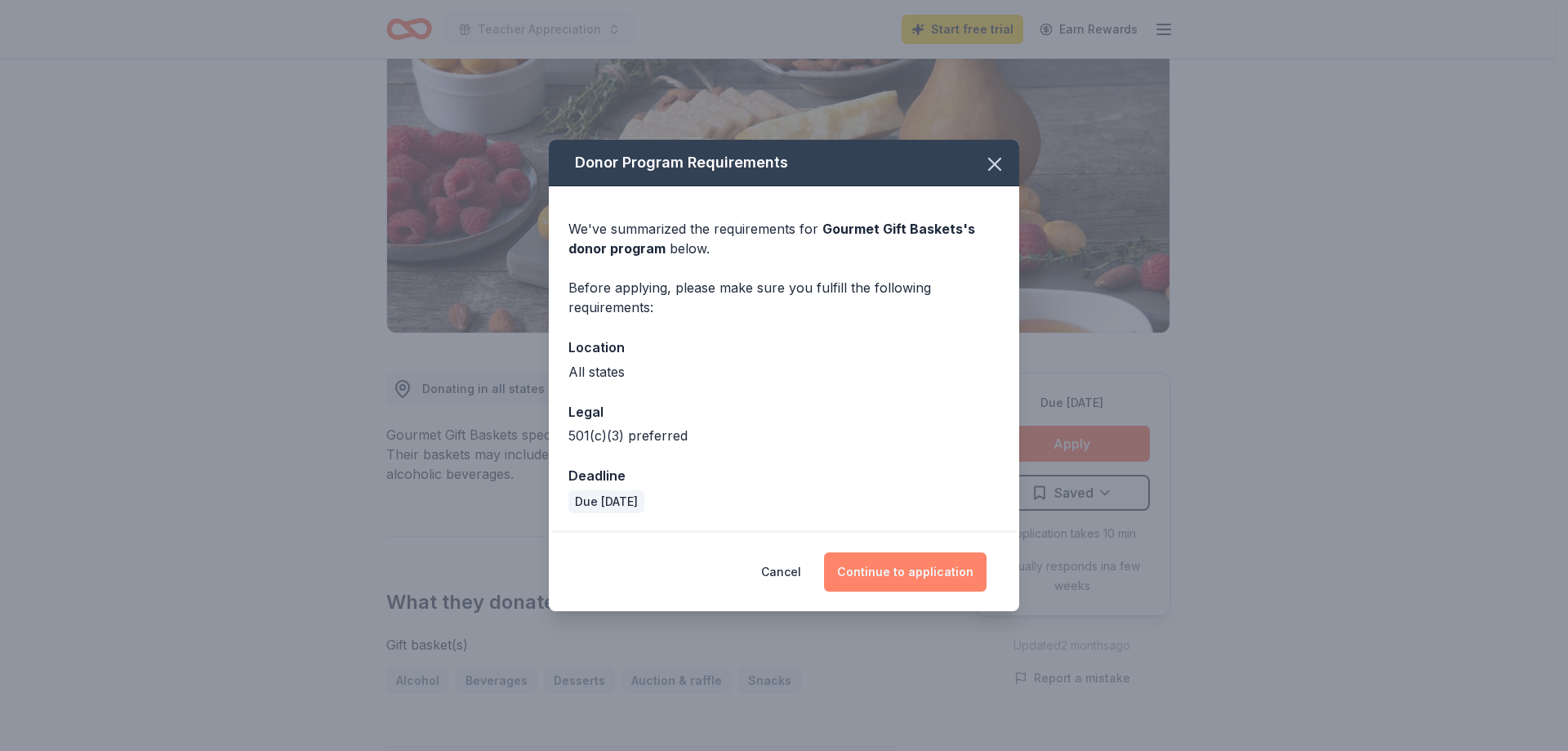
click at [898, 570] on button "Continue to application" at bounding box center [905, 571] width 163 height 39
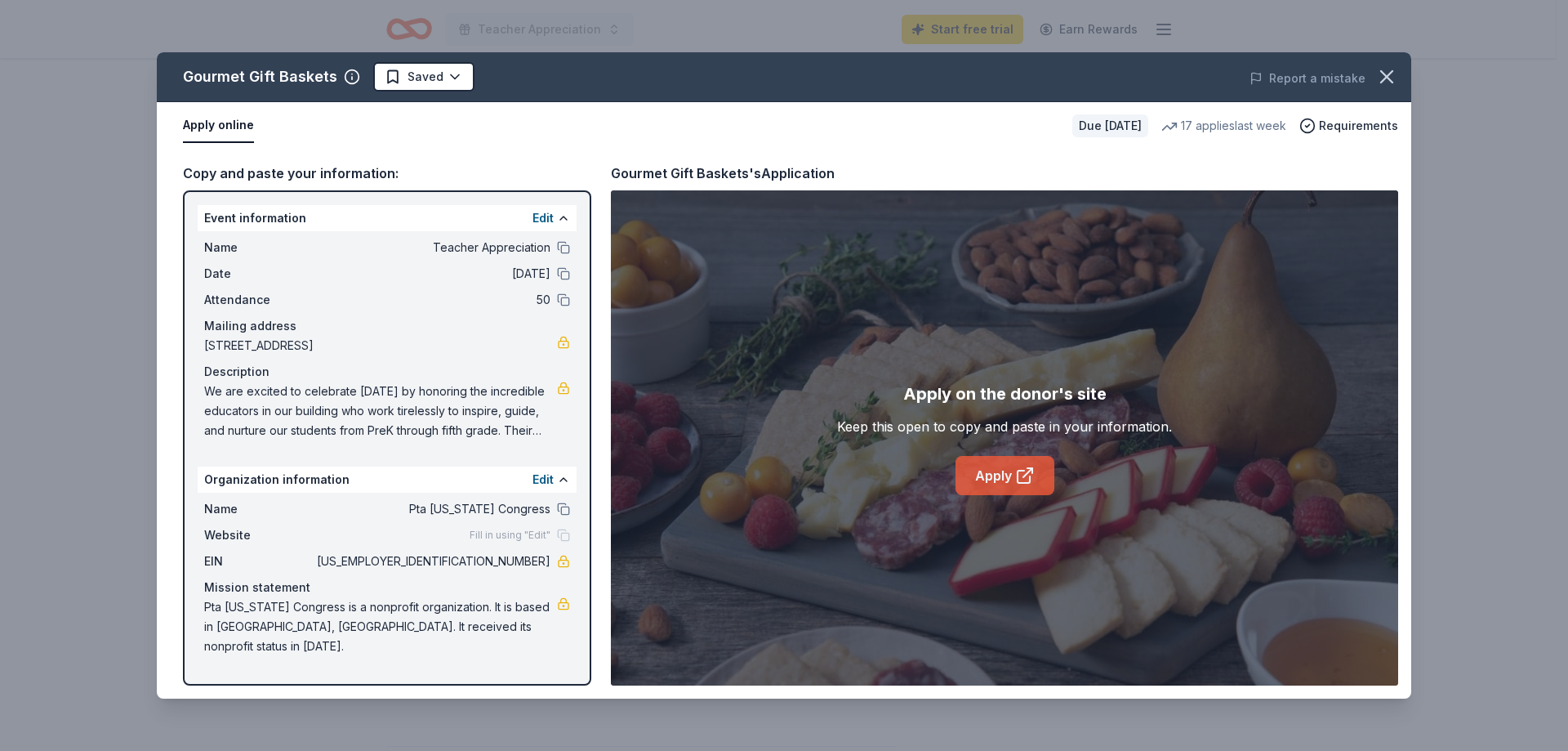
click at [998, 479] on link "Apply" at bounding box center [1005, 475] width 99 height 39
click at [1377, 82] on icon "button" at bounding box center [1387, 77] width 23 height 23
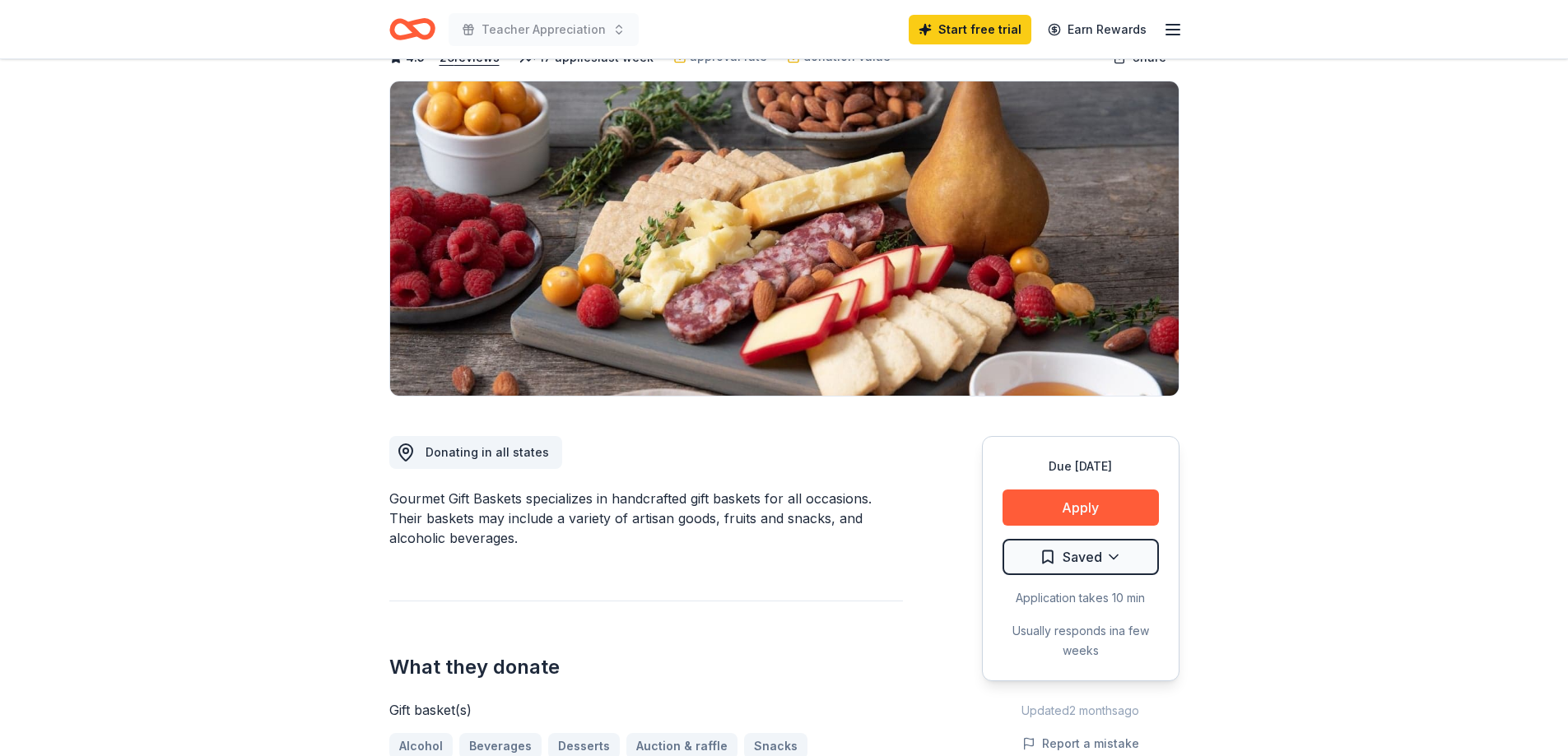
scroll to position [0, 0]
